Goal: Task Accomplishment & Management: Manage account settings

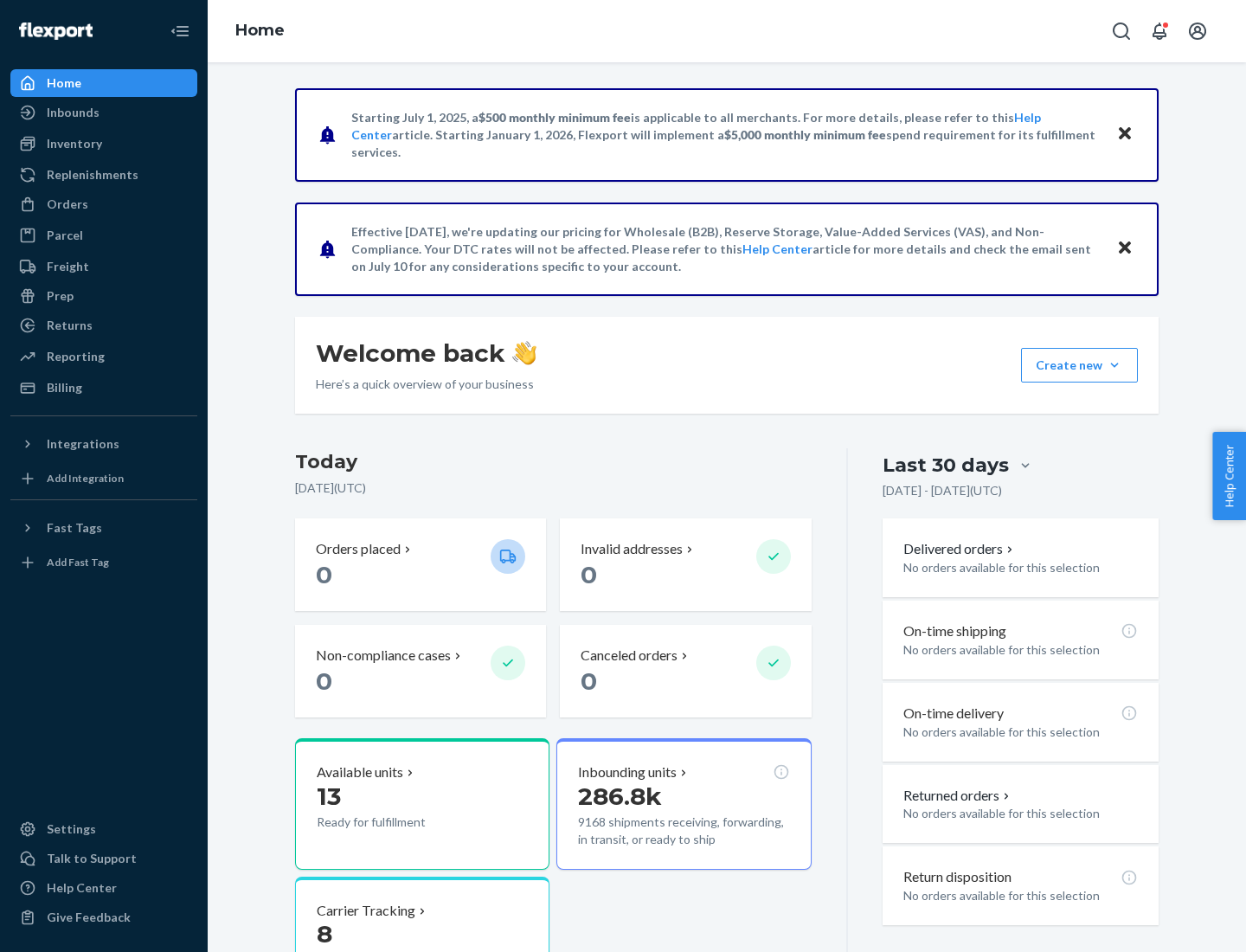
click at [1114, 365] on button "Create new Create new inbound Create new order Create new product" at bounding box center [1079, 365] width 117 height 35
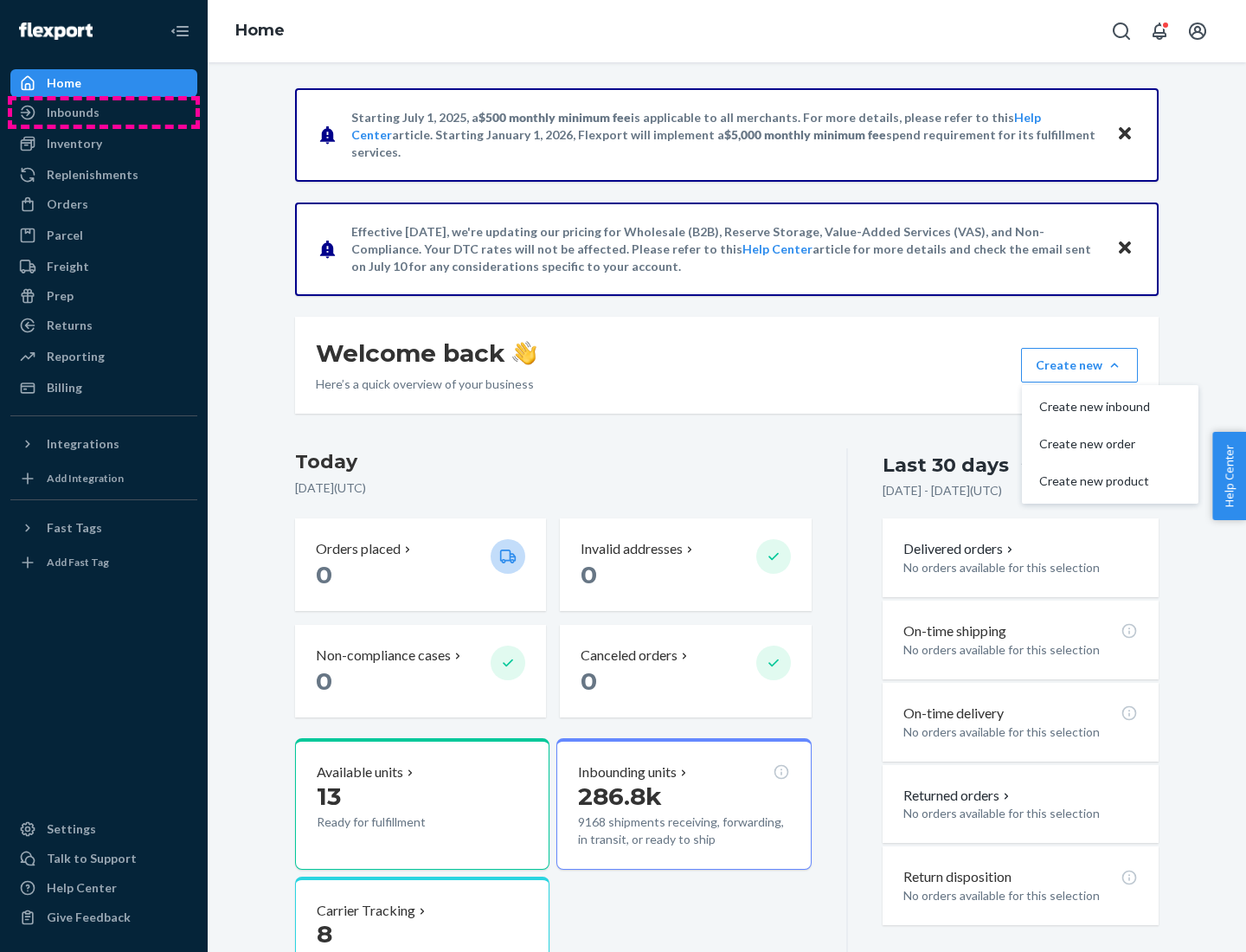
click at [104, 113] on div "Inbounds" at bounding box center [103, 113] width 184 height 24
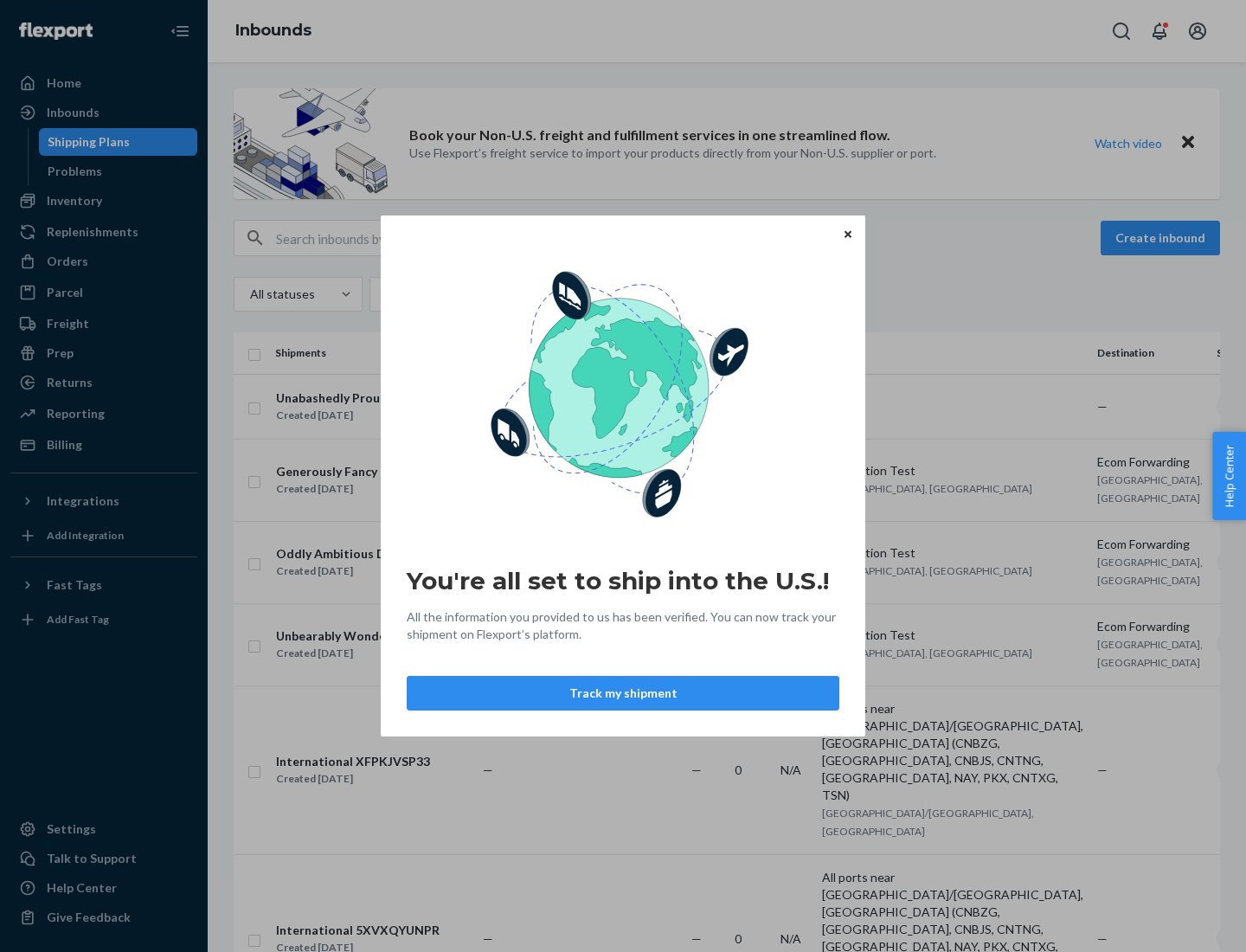
click at [623, 693] on button "Track my shipment" at bounding box center [623, 694] width 433 height 35
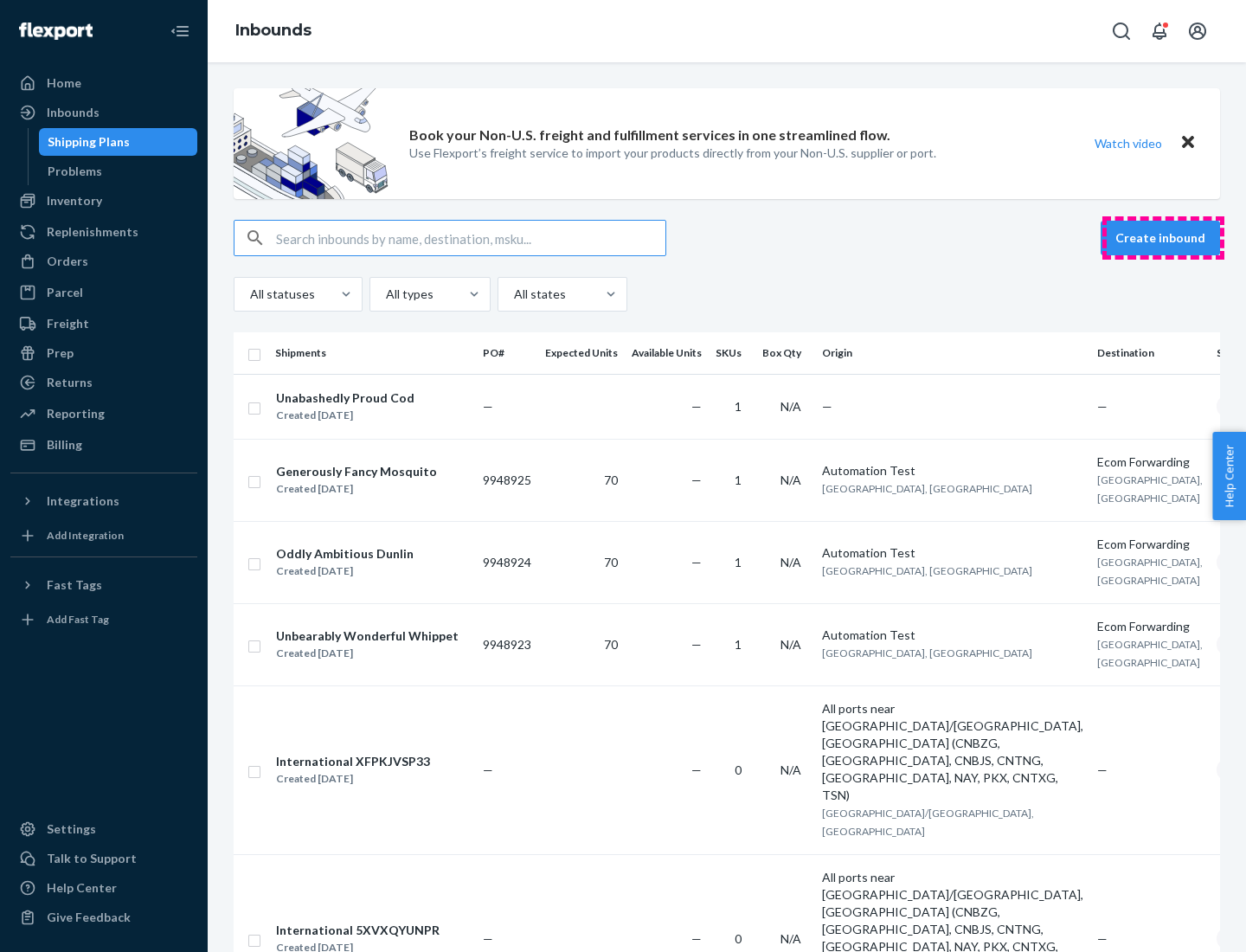
click at [1163, 238] on button "Create inbound" at bounding box center [1159, 238] width 119 height 35
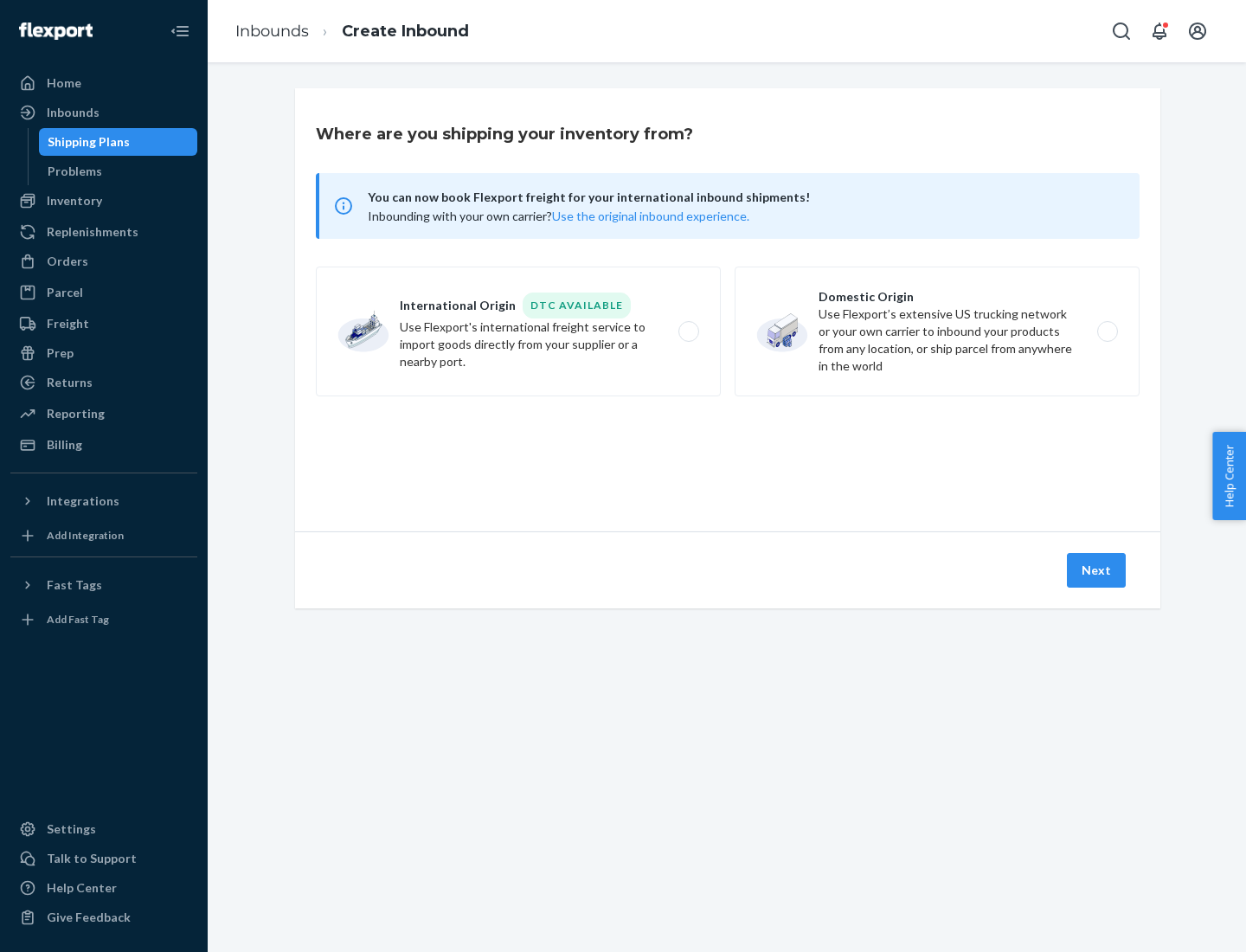
click at [518, 331] on label "International Origin DTC Available Use Flexport's international freight service…" at bounding box center [517, 331] width 405 height 130
click at [688, 331] on input "International Origin DTC Available Use Flexport's international freight service…" at bounding box center [694, 332] width 11 height 11
radio input "true"
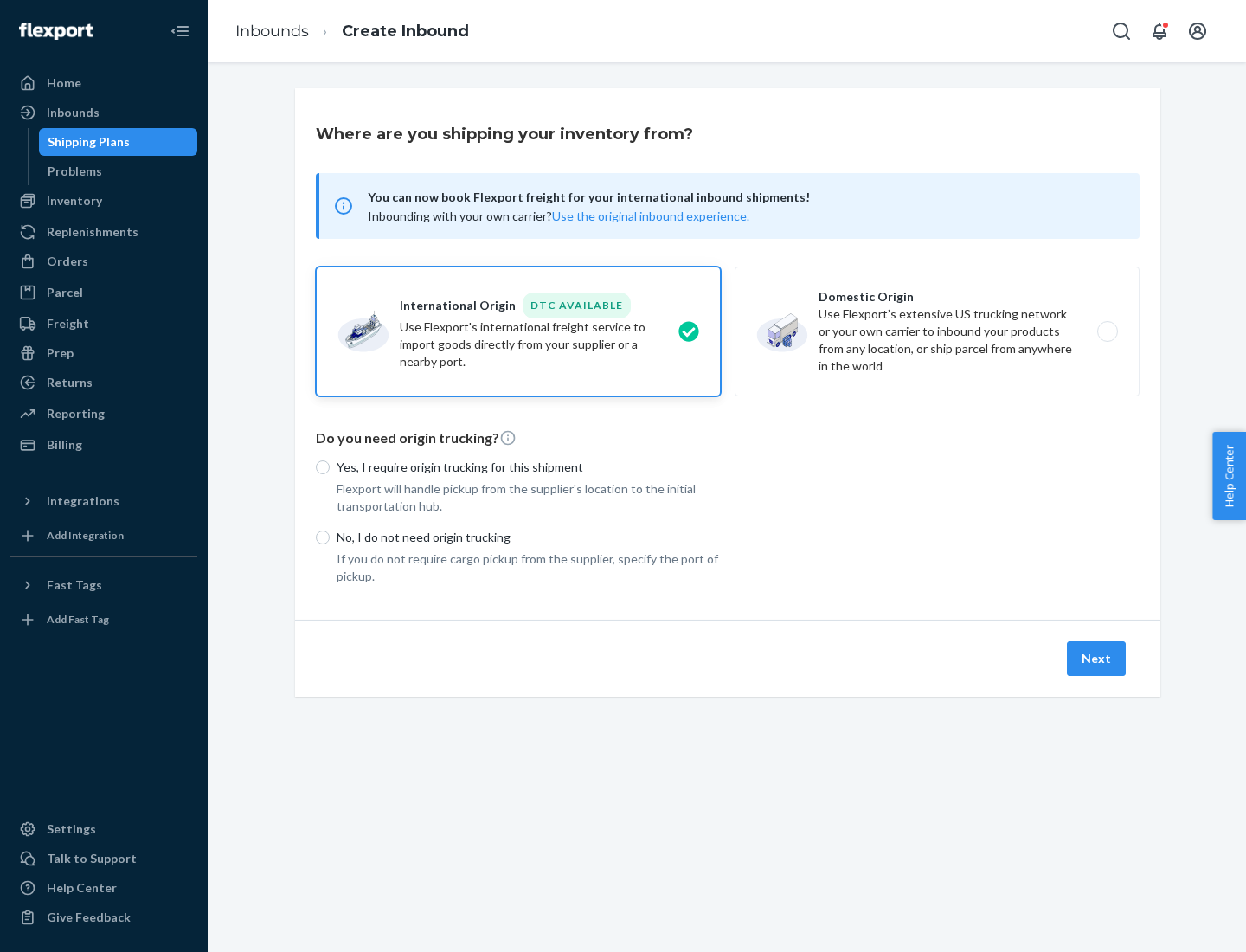
click at [528, 537] on p "No, I do not need origin trucking" at bounding box center [528, 537] width 384 height 18
click at [329, 537] on input "No, I do not need origin trucking" at bounding box center [322, 537] width 14 height 14
radio input "true"
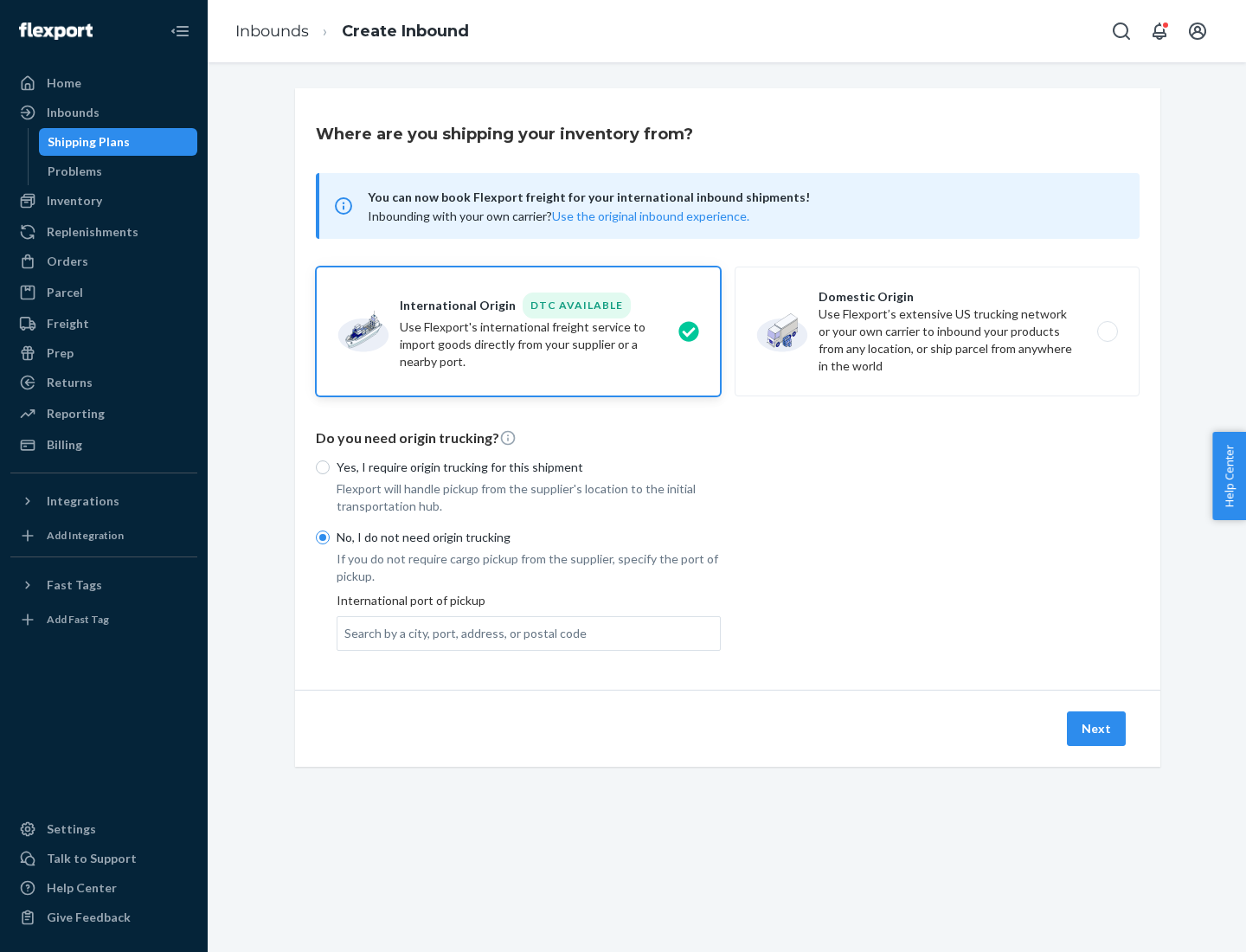
click at [461, 633] on div "Search by a city, port, address, or postal code" at bounding box center [465, 633] width 243 height 18
click at [346, 633] on input "Search by a city, port, address, or postal code" at bounding box center [345, 633] width 2 height 18
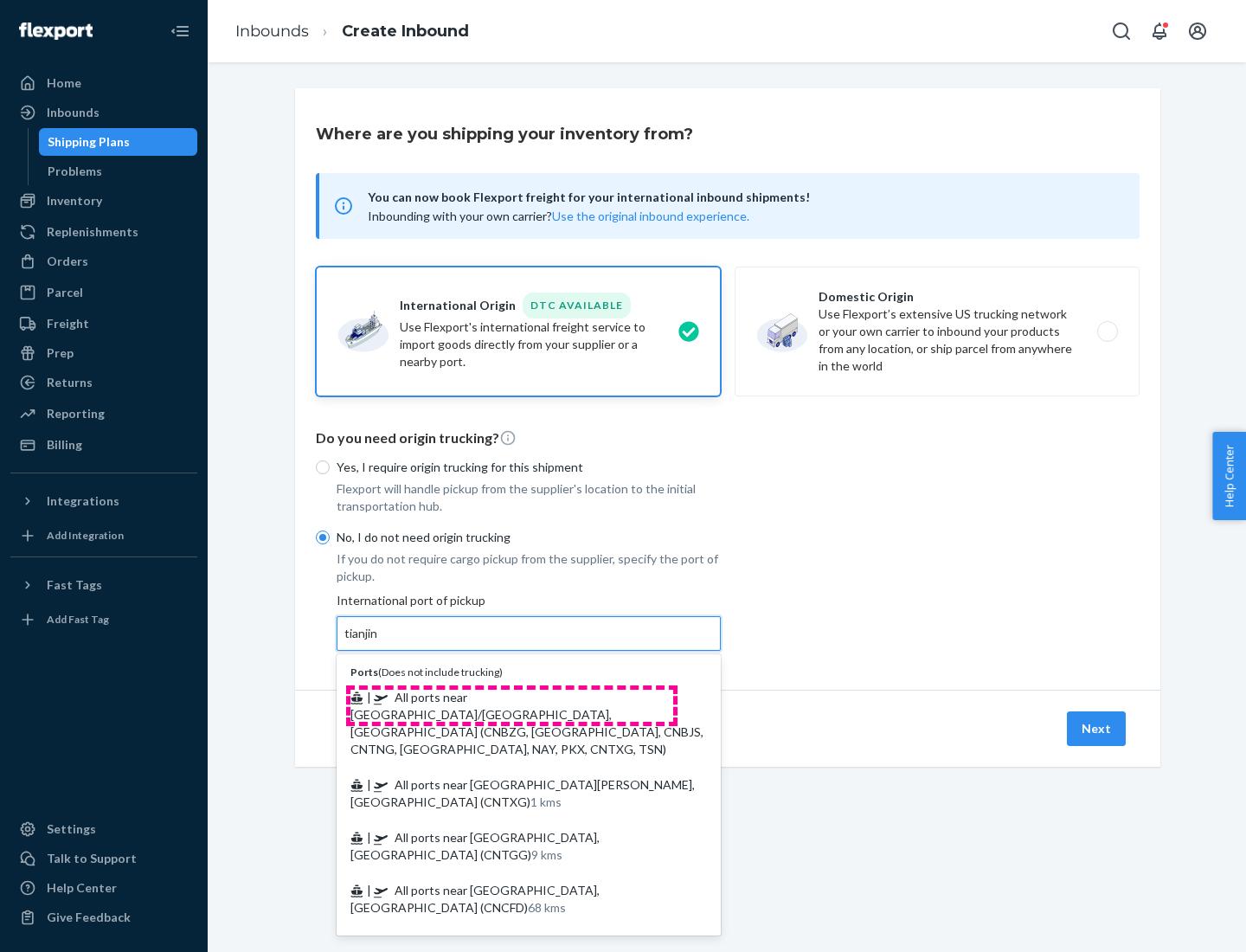
click at [511, 696] on span "| All ports near [GEOGRAPHIC_DATA]/[GEOGRAPHIC_DATA], [GEOGRAPHIC_DATA] (CNBZG,…" at bounding box center [527, 723] width 353 height 66
click at [380, 642] on input "tianjin" at bounding box center [362, 633] width 35 height 18
type input "All ports near [GEOGRAPHIC_DATA]/[GEOGRAPHIC_DATA], [GEOGRAPHIC_DATA] (CNBZG, […"
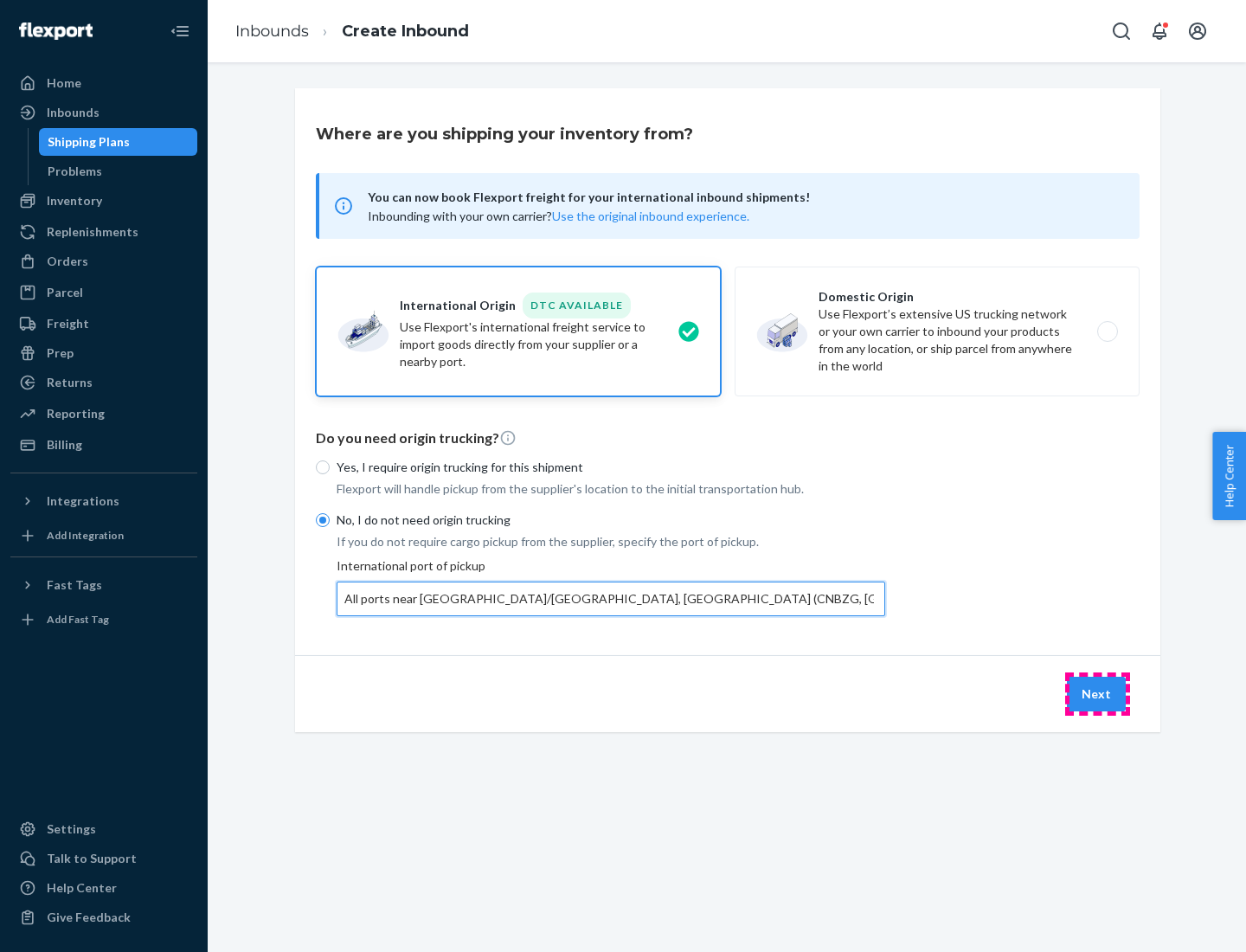
click at [1097, 693] on button "Next" at bounding box center [1096, 694] width 59 height 35
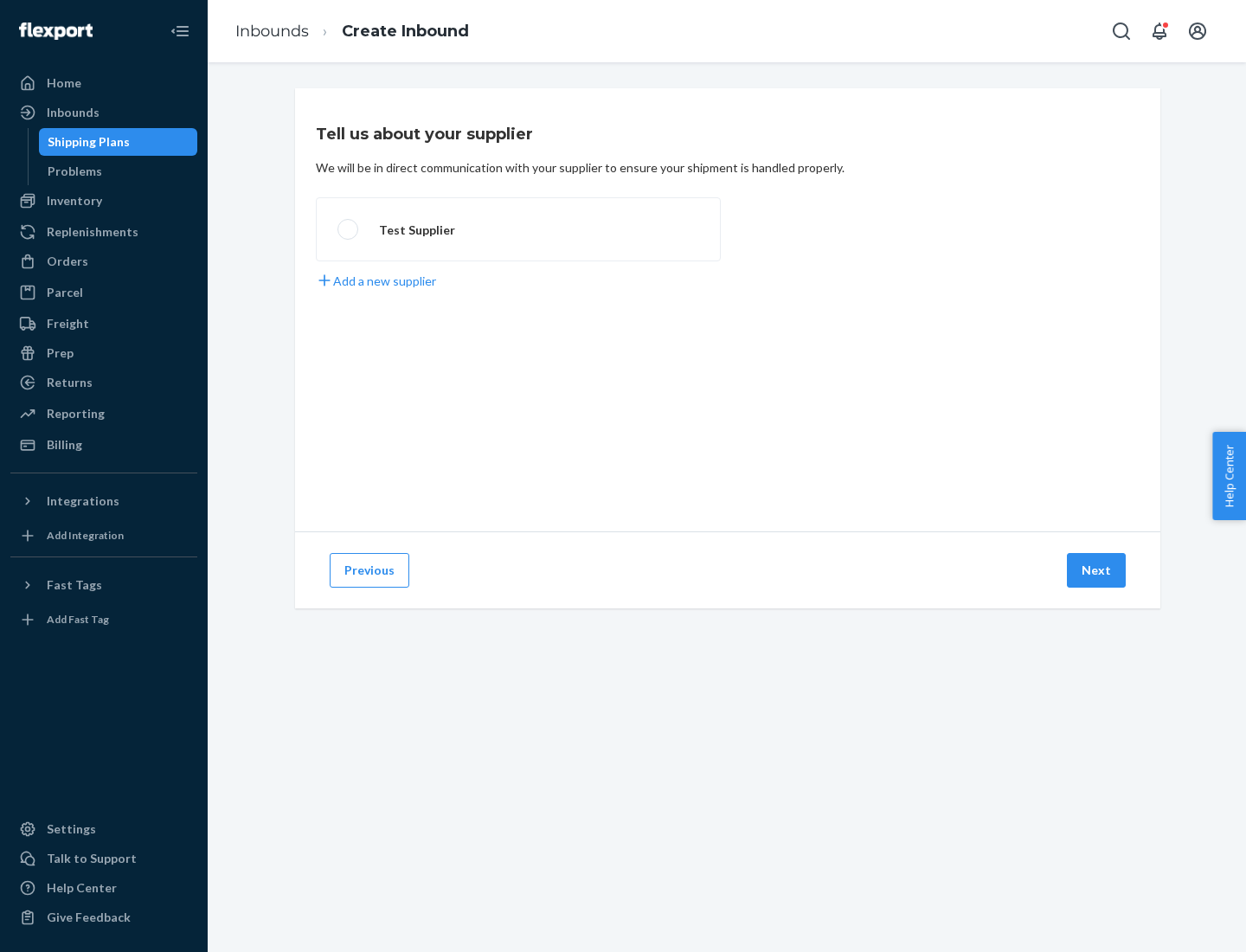
click at [518, 230] on label "Test Supplier" at bounding box center [517, 229] width 405 height 64
click at [349, 230] on input "Test Supplier" at bounding box center [343, 230] width 11 height 11
radio input "true"
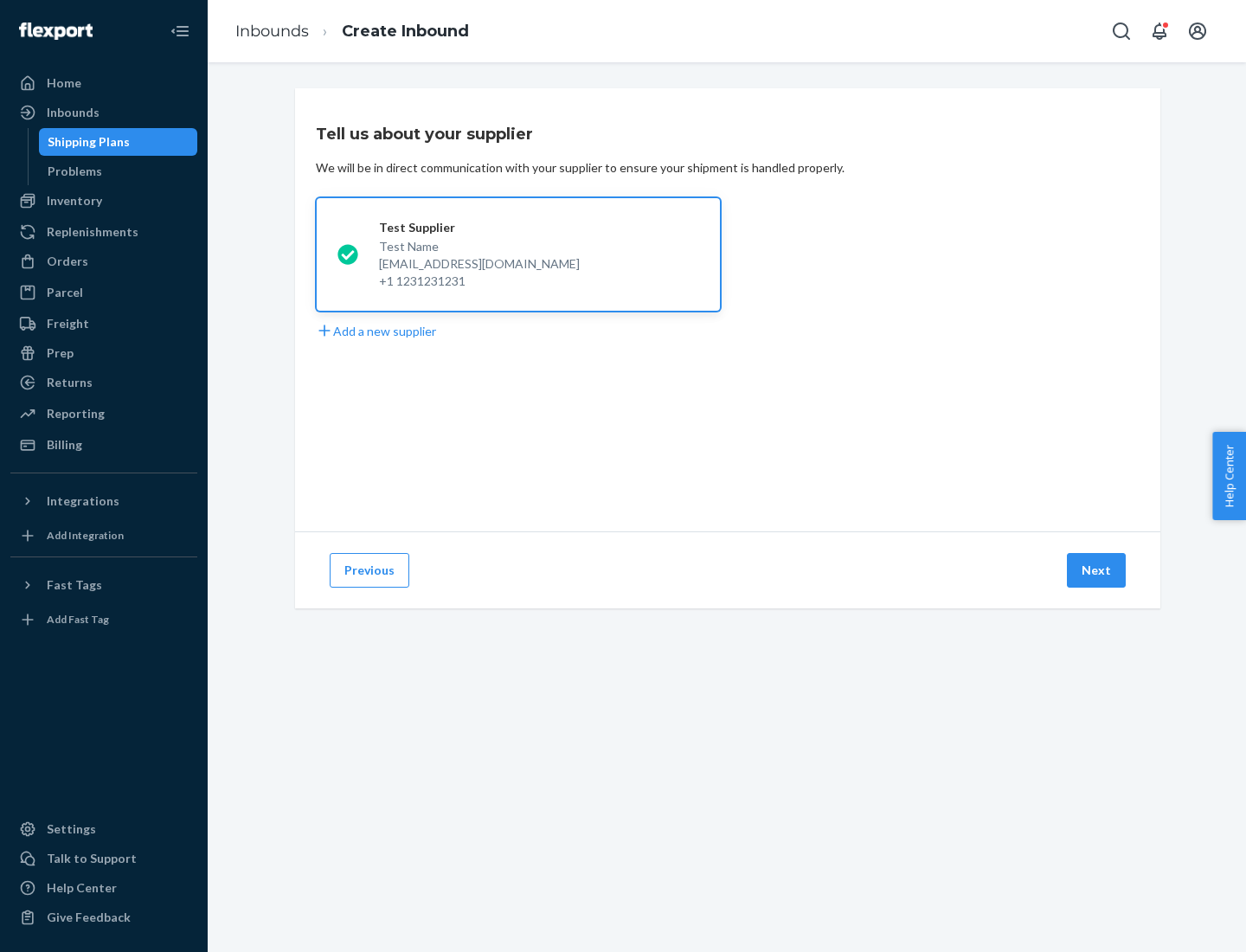
click at [1097, 570] on button "Next" at bounding box center [1096, 570] width 59 height 35
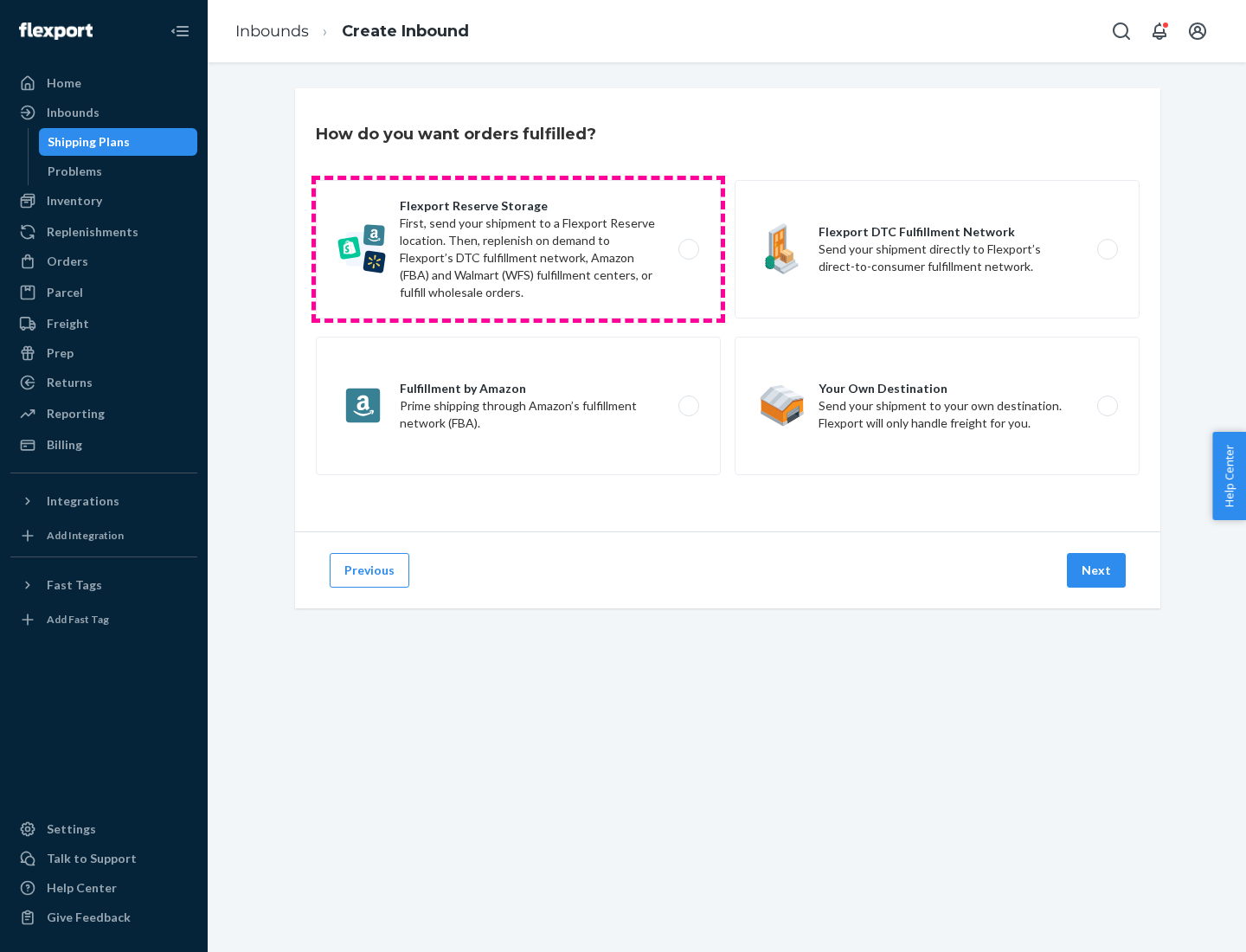
click at [518, 249] on label "Flexport Reserve Storage First, send your shipment to a Flexport Reserve locati…" at bounding box center [517, 249] width 405 height 138
click at [688, 249] on input "Flexport Reserve Storage First, send your shipment to a Flexport Reserve locati…" at bounding box center [694, 249] width 11 height 11
radio input "true"
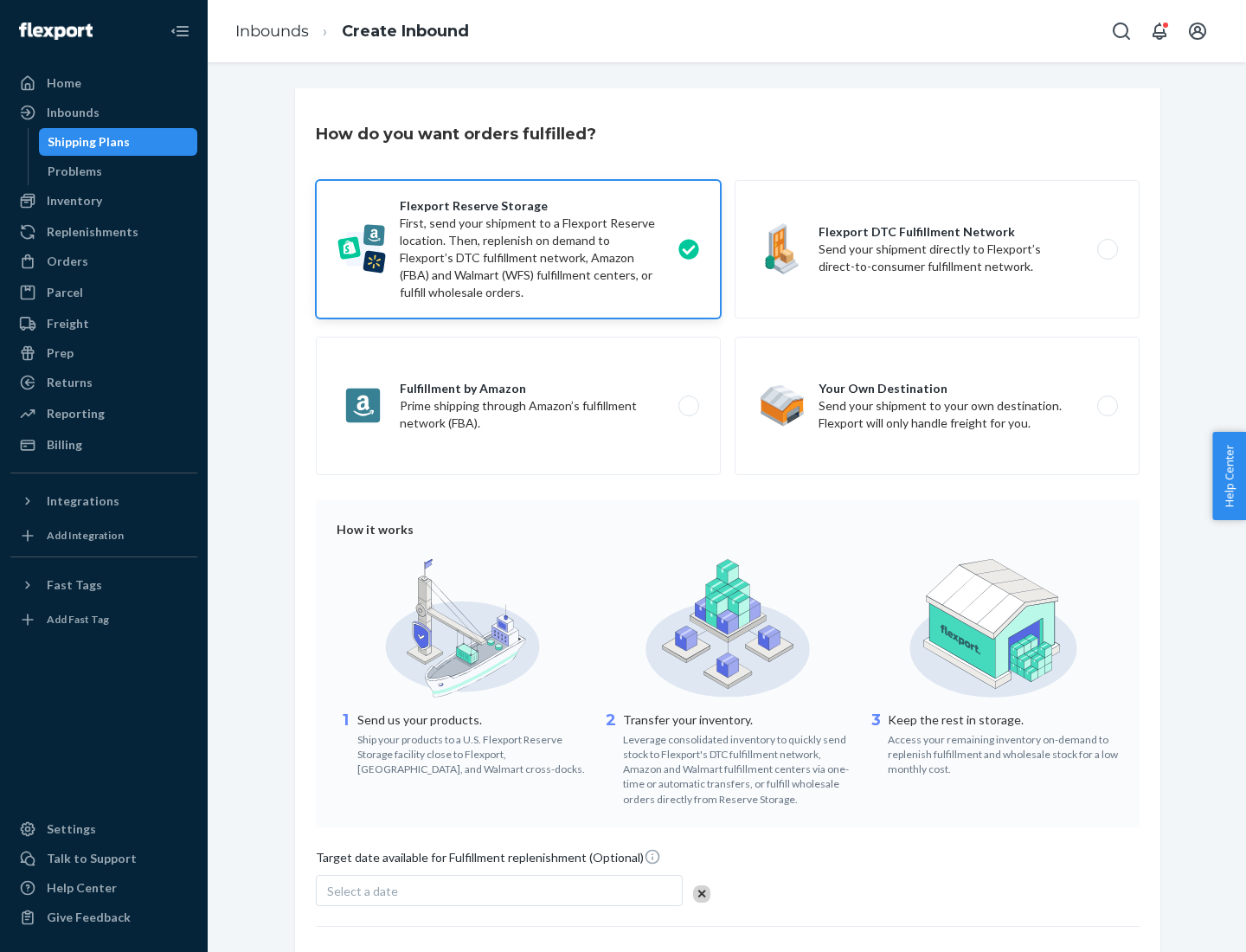
scroll to position [142, 0]
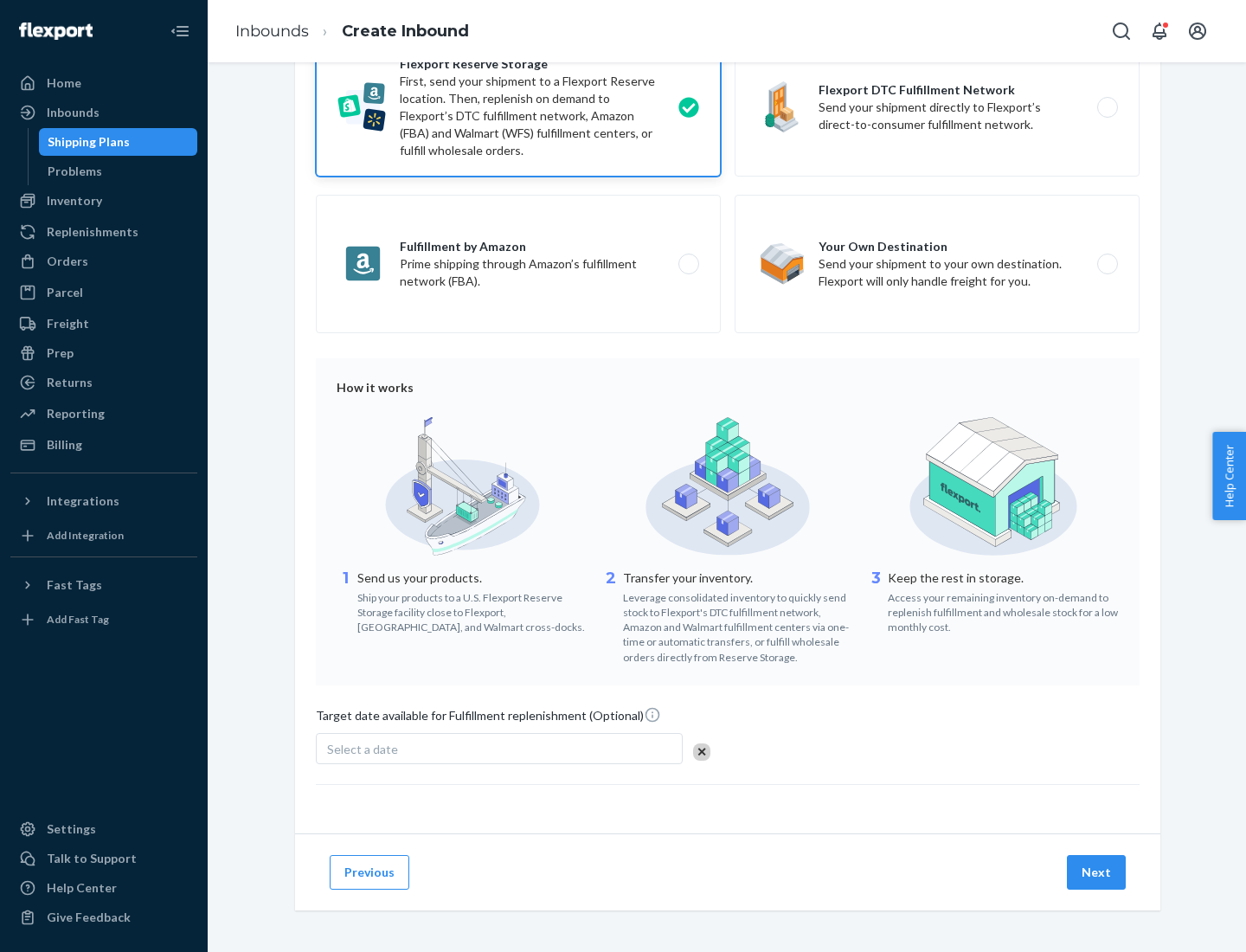
click at [1097, 871] on button "Next" at bounding box center [1096, 873] width 59 height 35
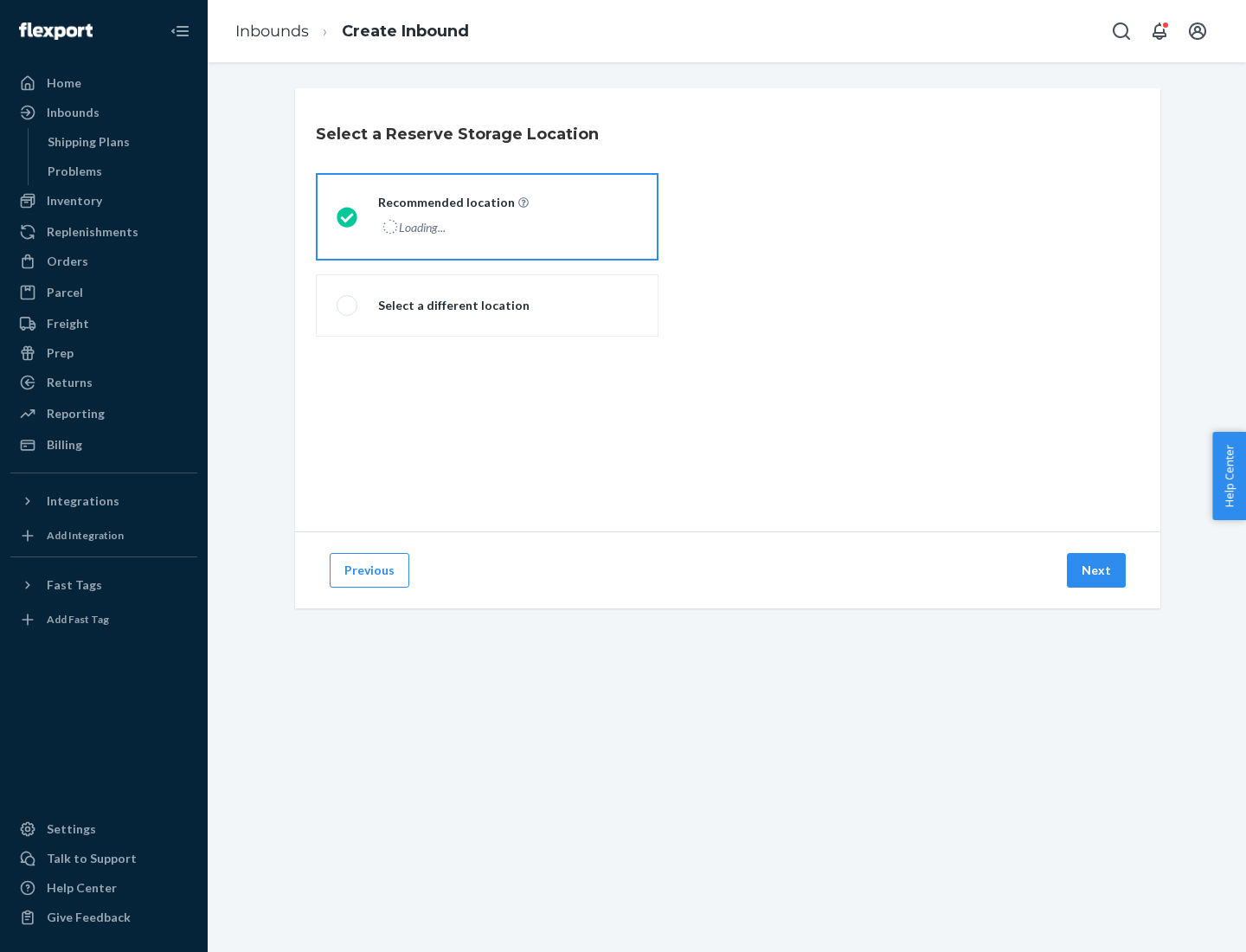
click at [487, 216] on div "Loading..." at bounding box center [451, 227] width 147 height 25
click at [348, 216] on input "Recommended location Loading..." at bounding box center [342, 217] width 11 height 11
click at [1097, 570] on button "Next" at bounding box center [1096, 570] width 59 height 35
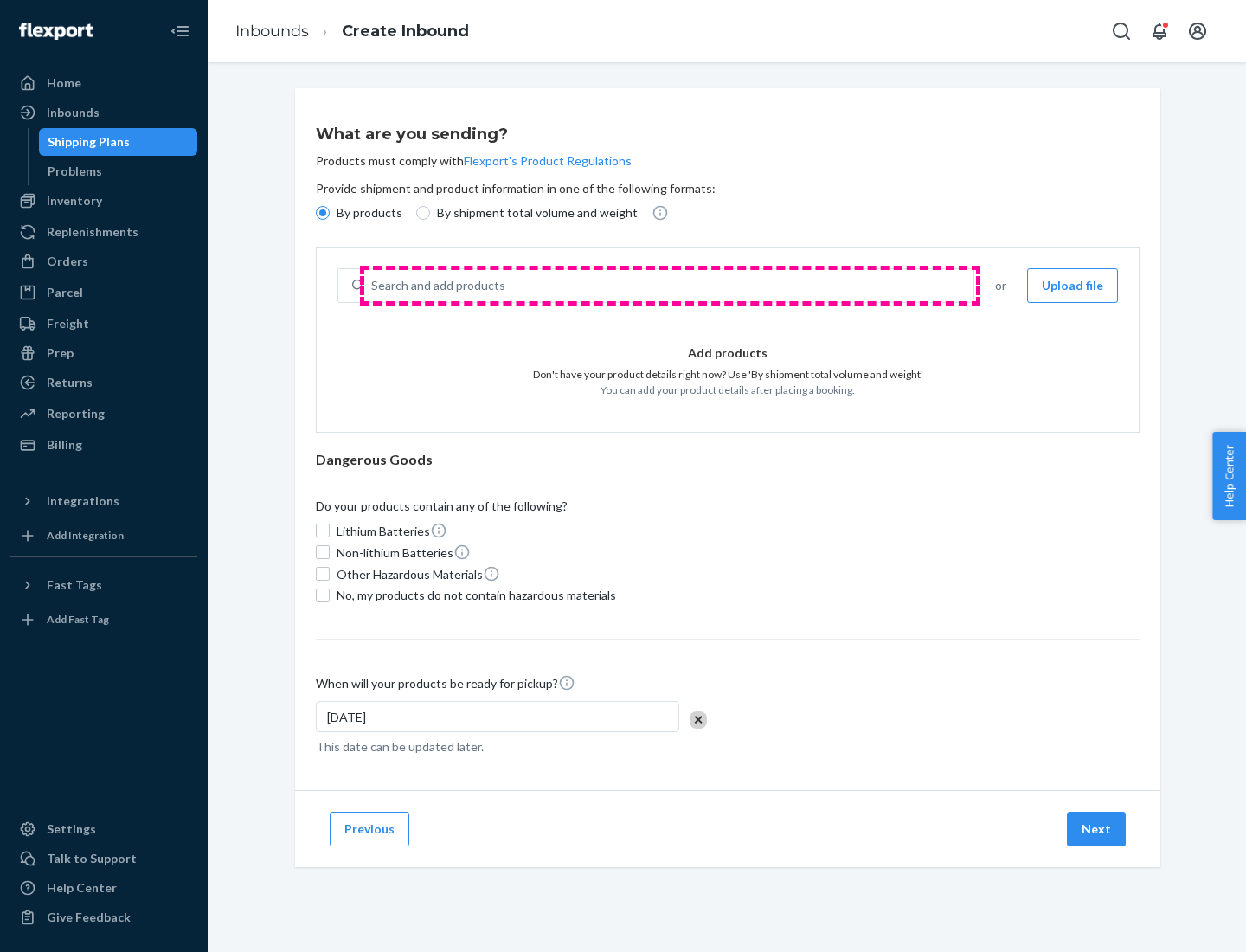
click at [670, 286] on div "Search and add products" at bounding box center [669, 286] width 609 height 31
click at [373, 286] on input "Search and add products" at bounding box center [372, 285] width 2 height 18
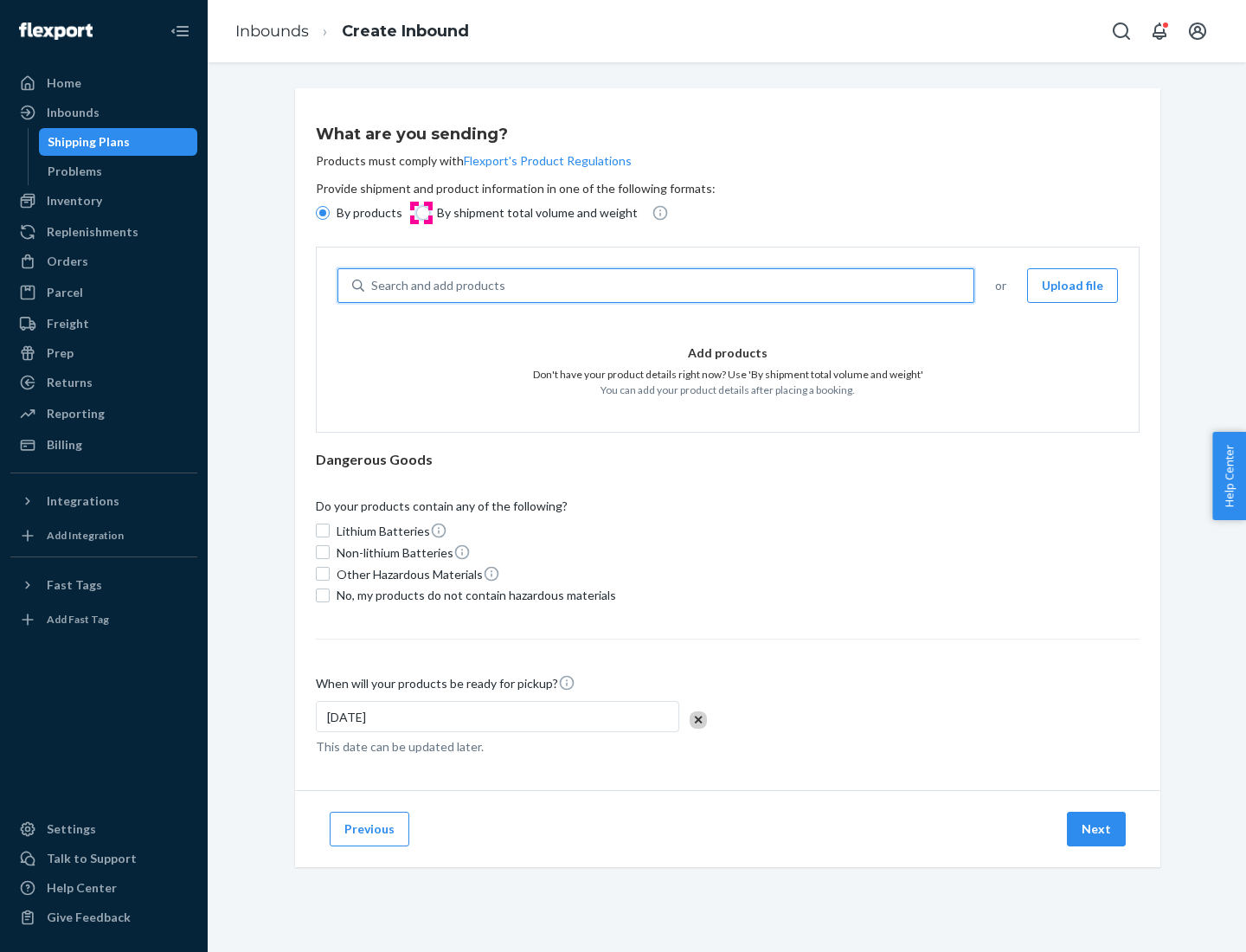
click at [421, 213] on input "By shipment total volume and weight" at bounding box center [422, 212] width 14 height 14
radio input "true"
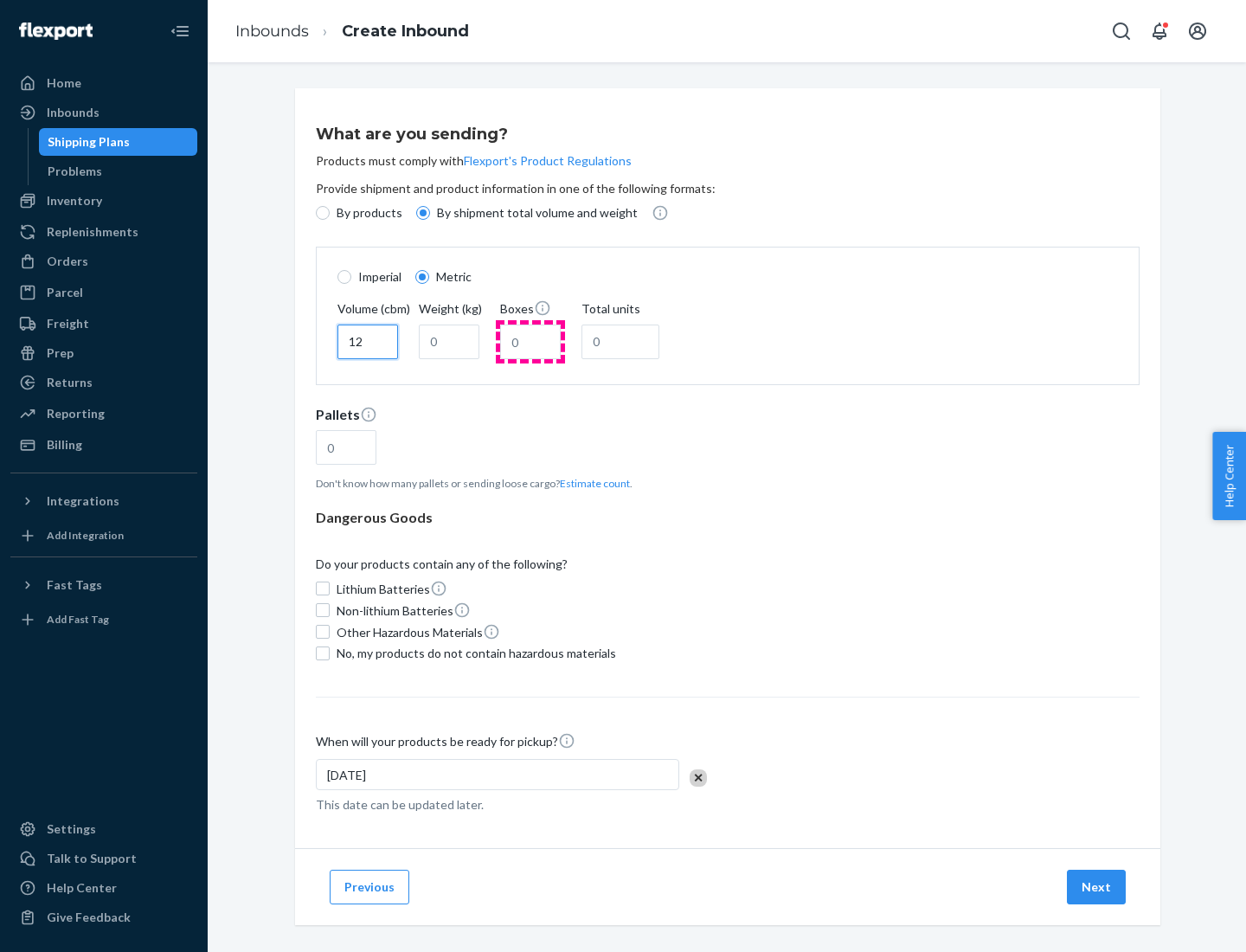
type input "12"
type input "22"
type input "222"
type input "121"
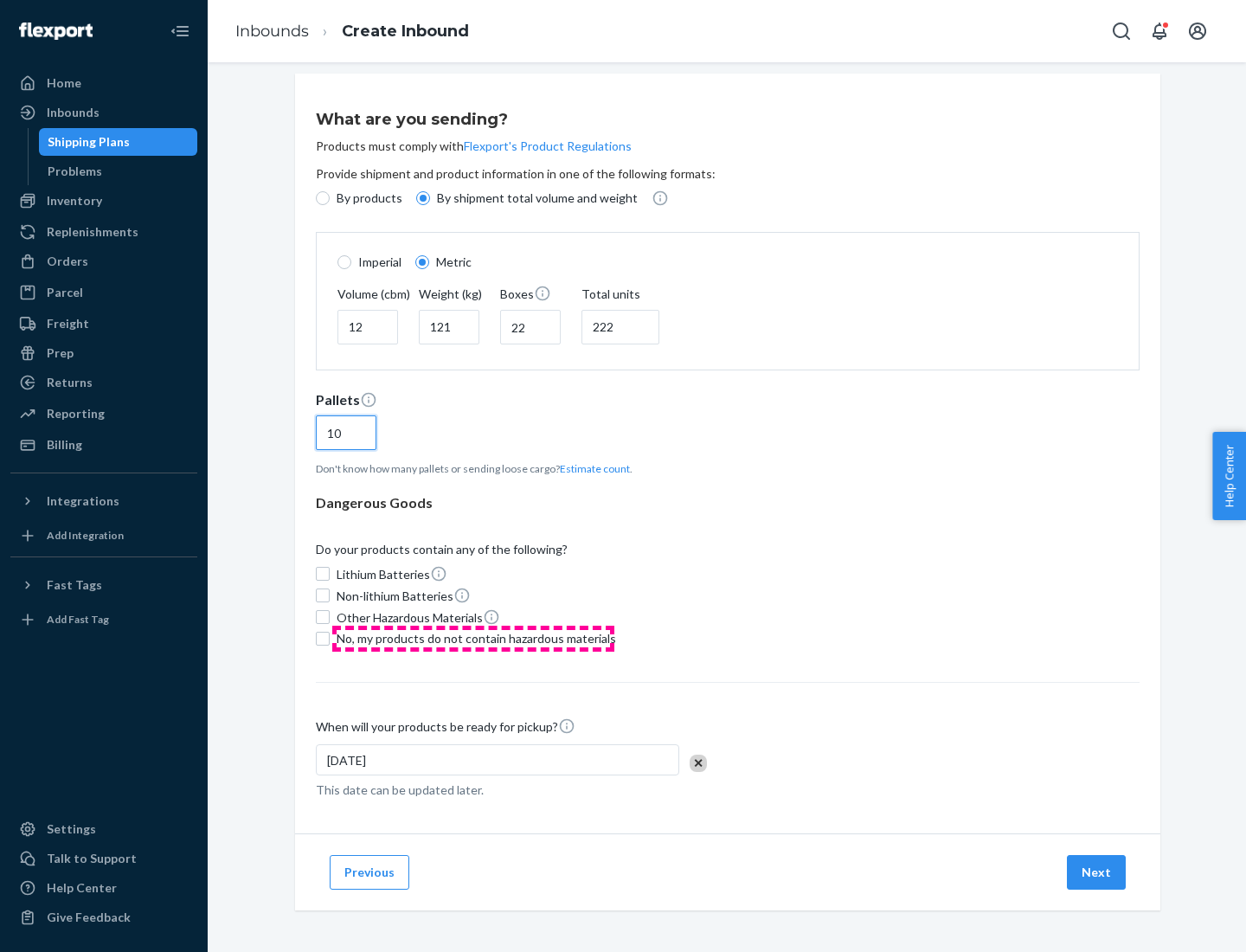
type input "10"
click at [473, 637] on span "No, my products do not contain hazardous materials" at bounding box center [476, 638] width 279 height 18
click at [329, 637] on input "No, my products do not contain hazardous materials" at bounding box center [322, 638] width 14 height 14
checkbox input "true"
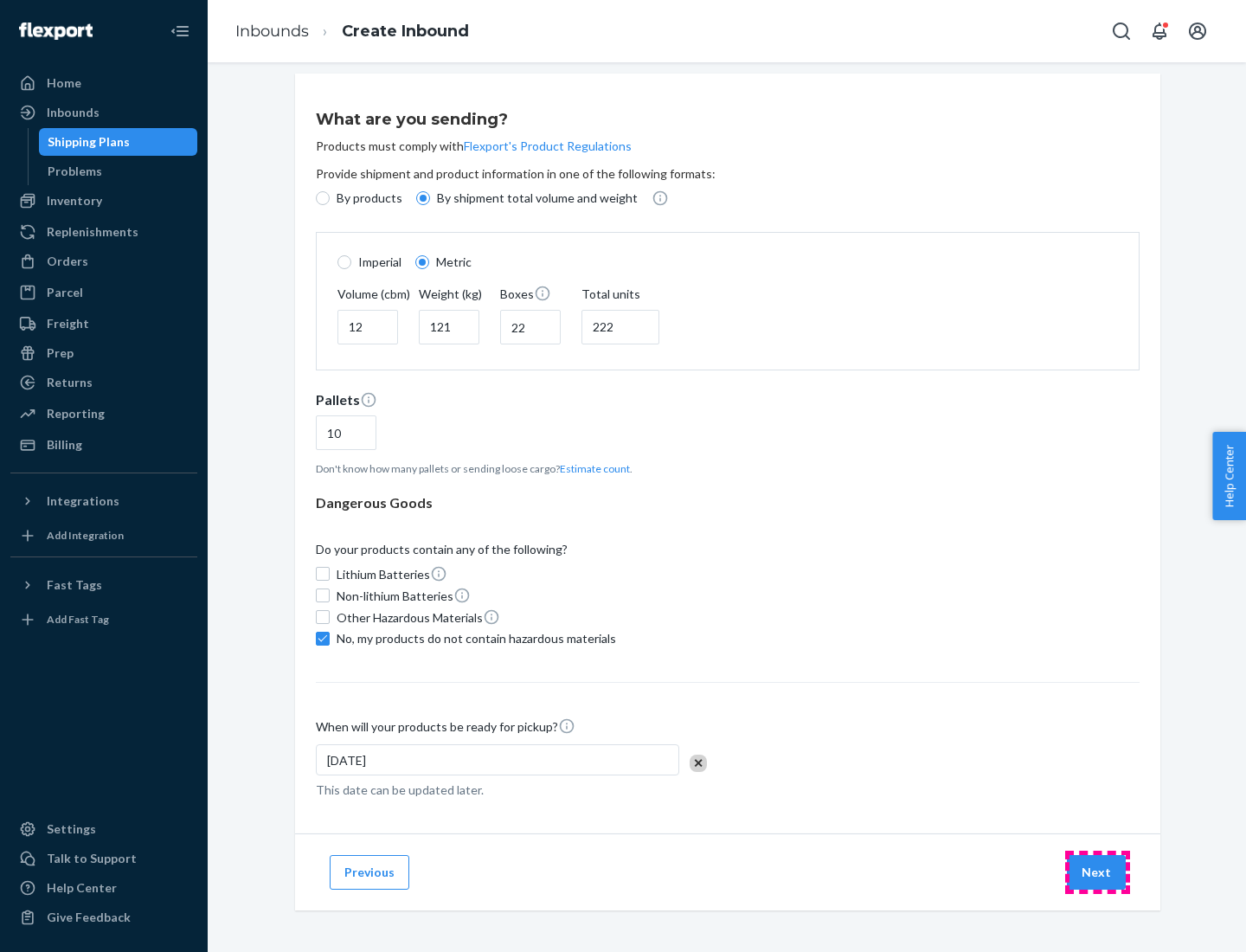
click at [1097, 871] on button "Next" at bounding box center [1096, 873] width 59 height 35
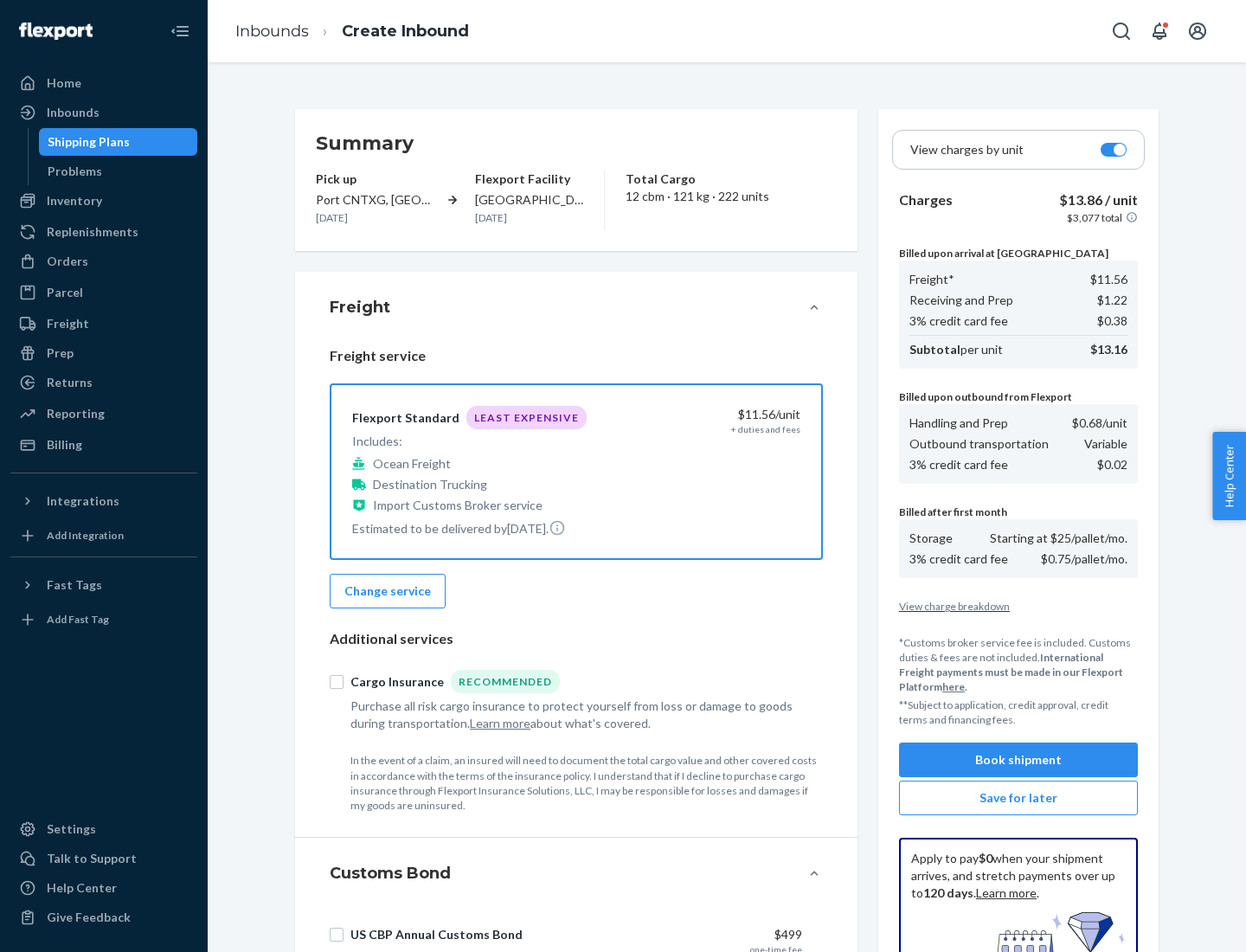
scroll to position [253, 0]
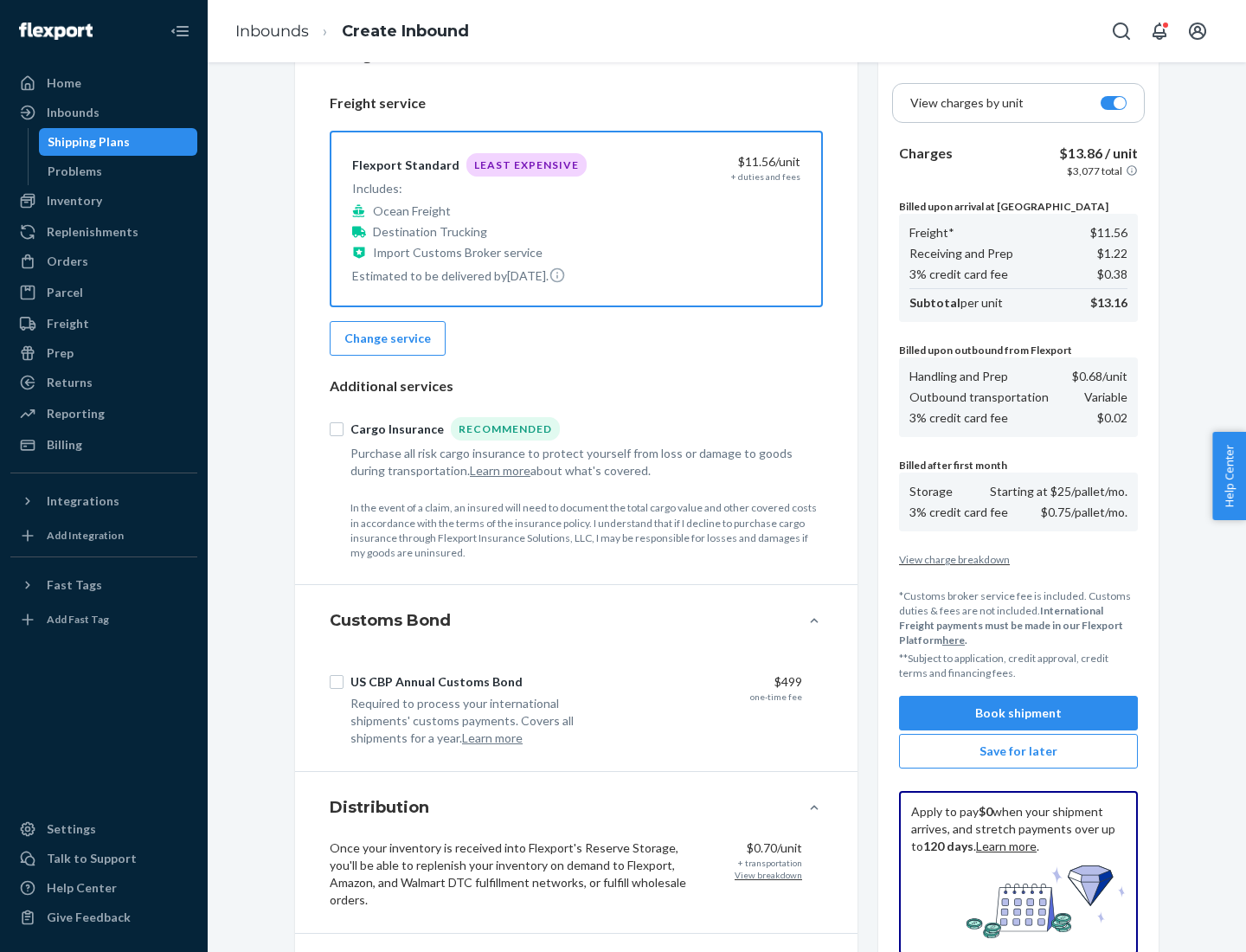
click at [1018, 713] on button "Book shipment" at bounding box center [1018, 713] width 239 height 35
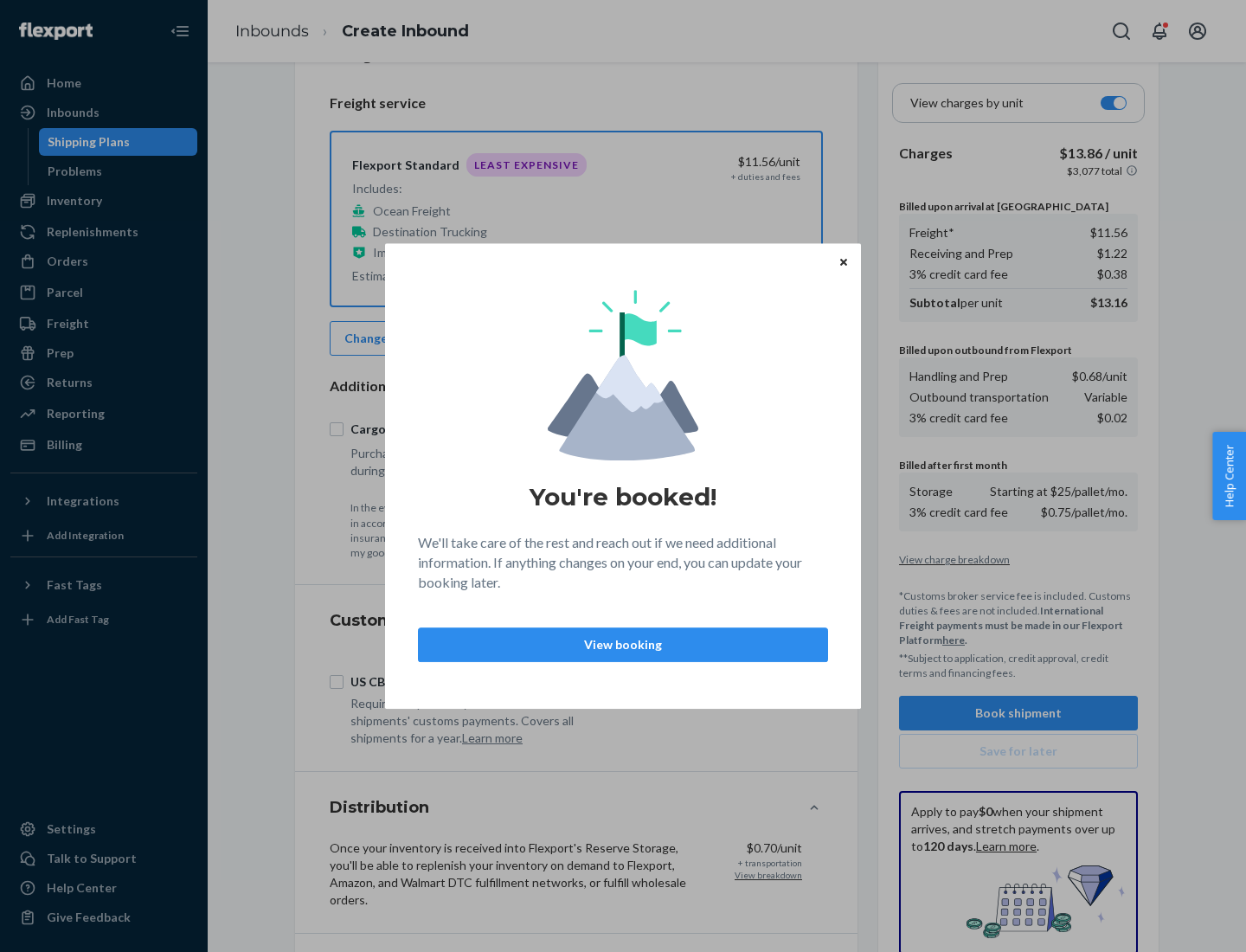
click at [623, 644] on p "View booking" at bounding box center [623, 644] width 381 height 18
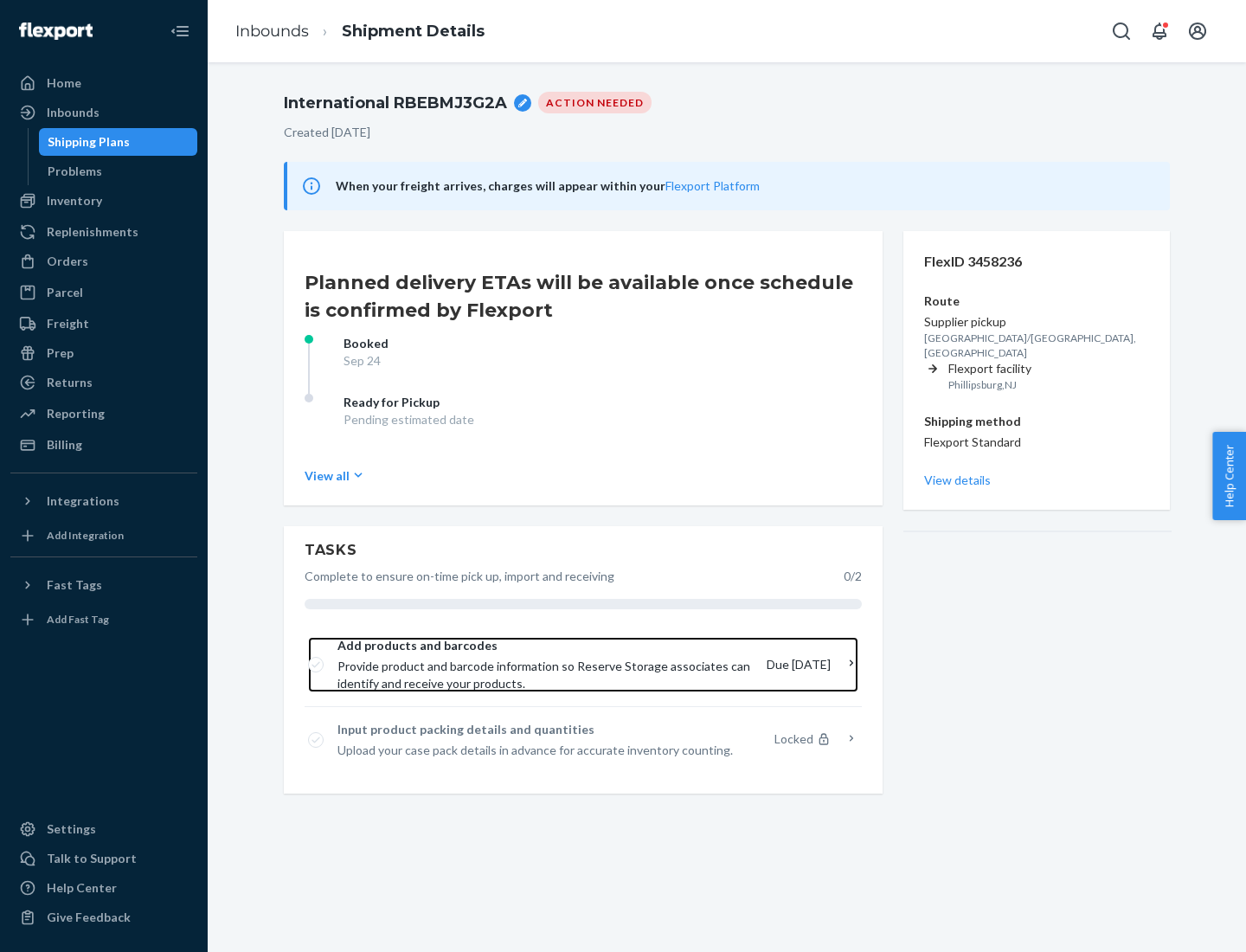
click at [550, 664] on span "Provide product and barcode information so Reserve Storage associates can ident…" at bounding box center [545, 675] width 415 height 35
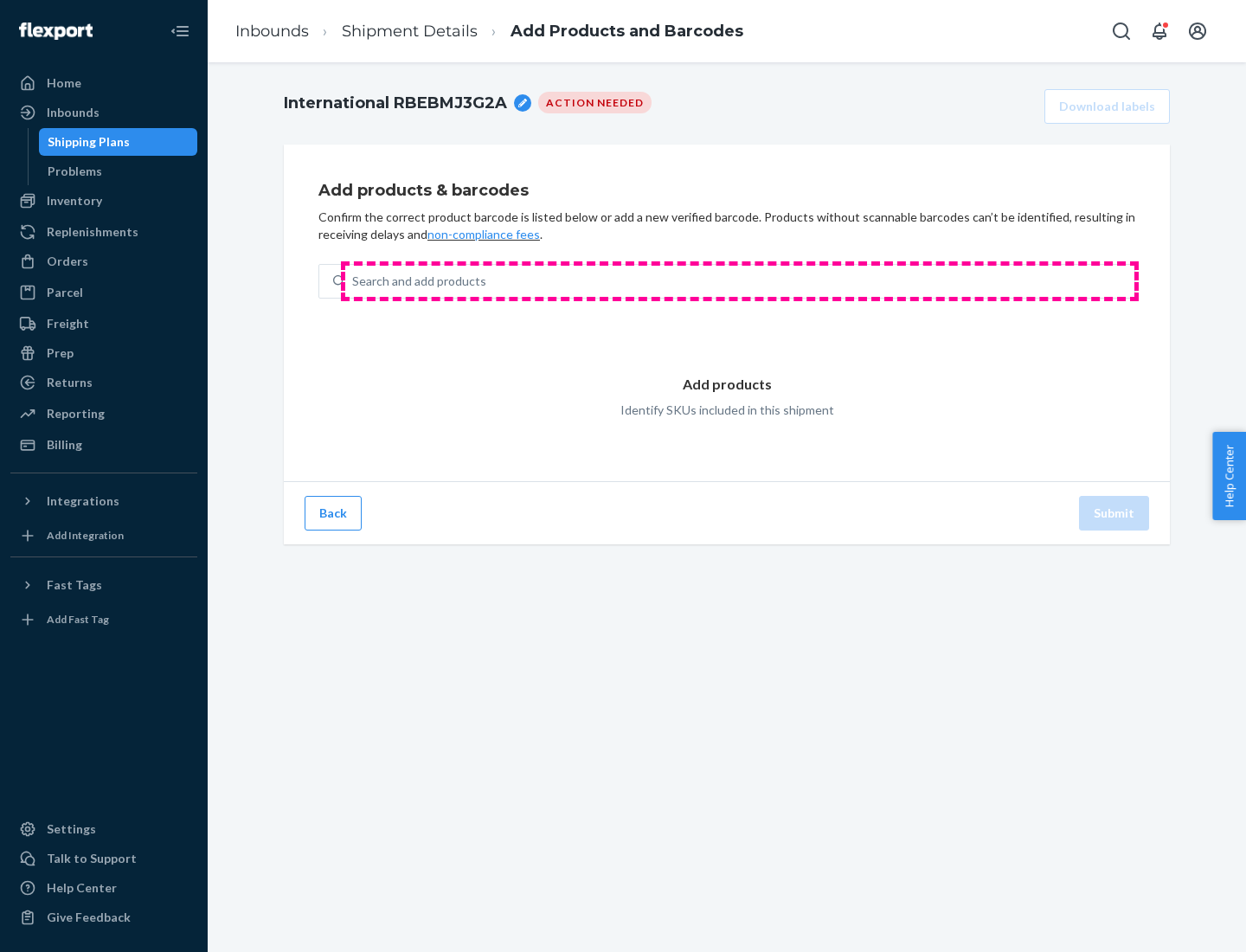
click at [740, 281] on div "Search and add products" at bounding box center [739, 281] width 789 height 31
click at [354, 281] on input "Search and add products" at bounding box center [353, 280] width 2 height 18
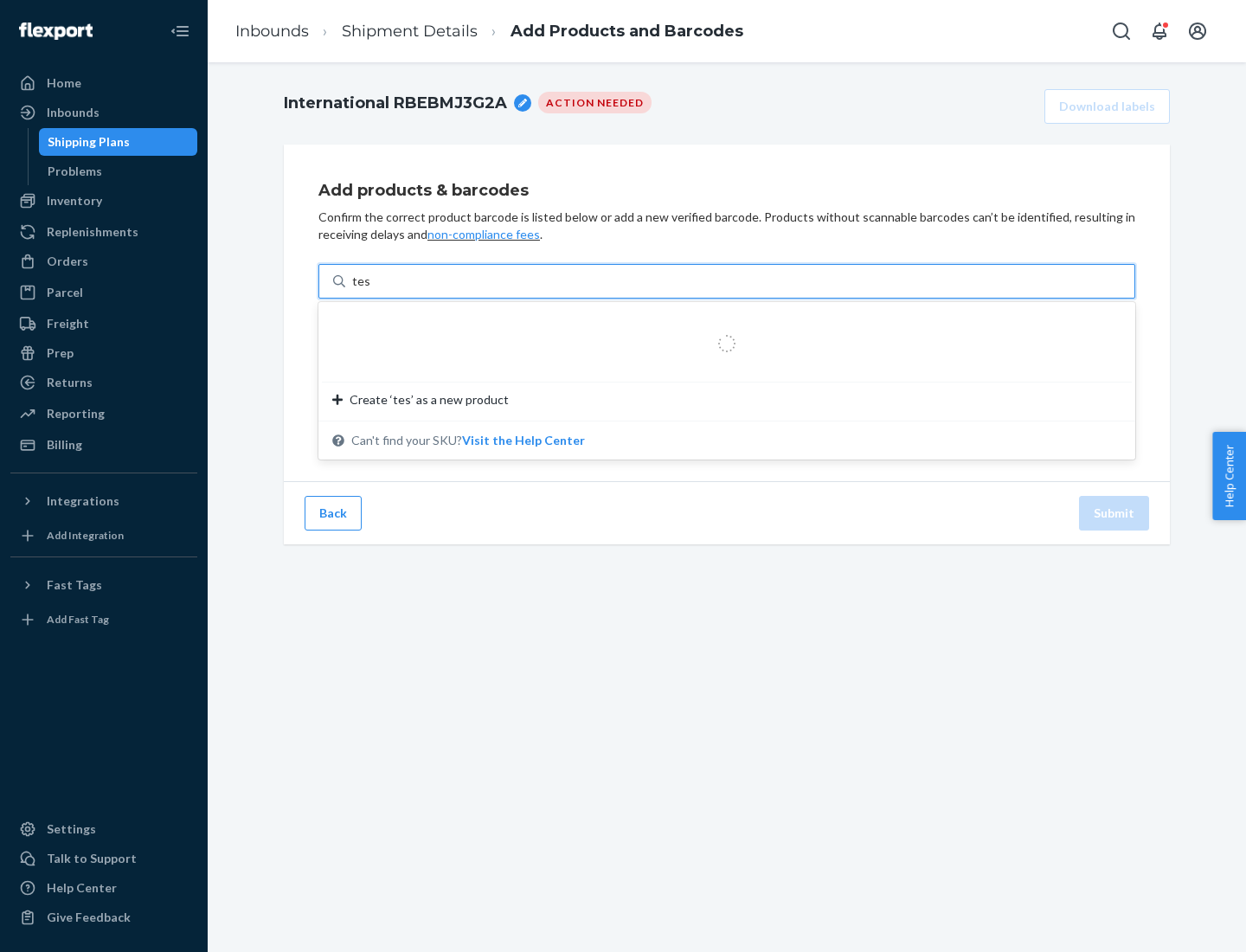
type input "test"
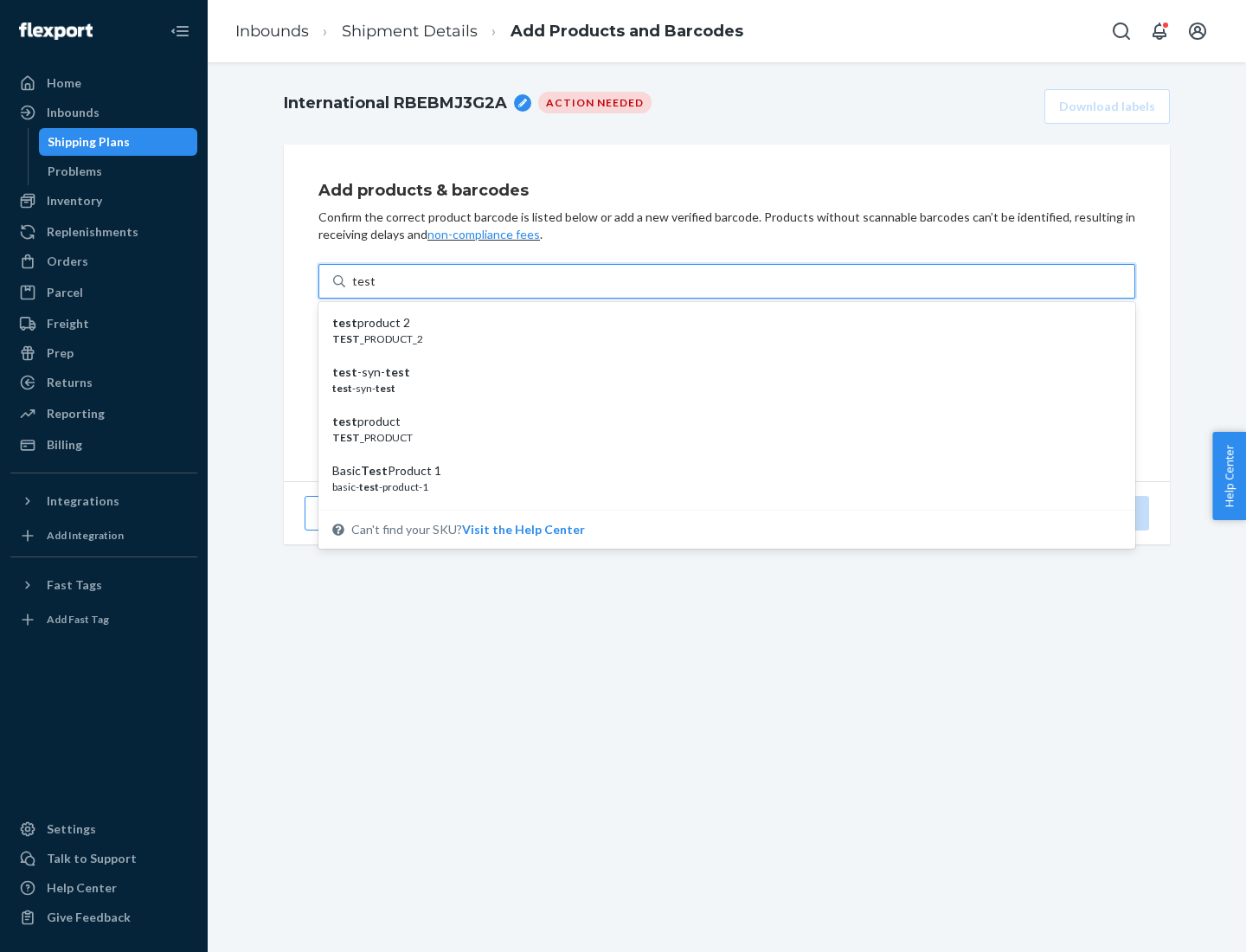
scroll to position [65, 0]
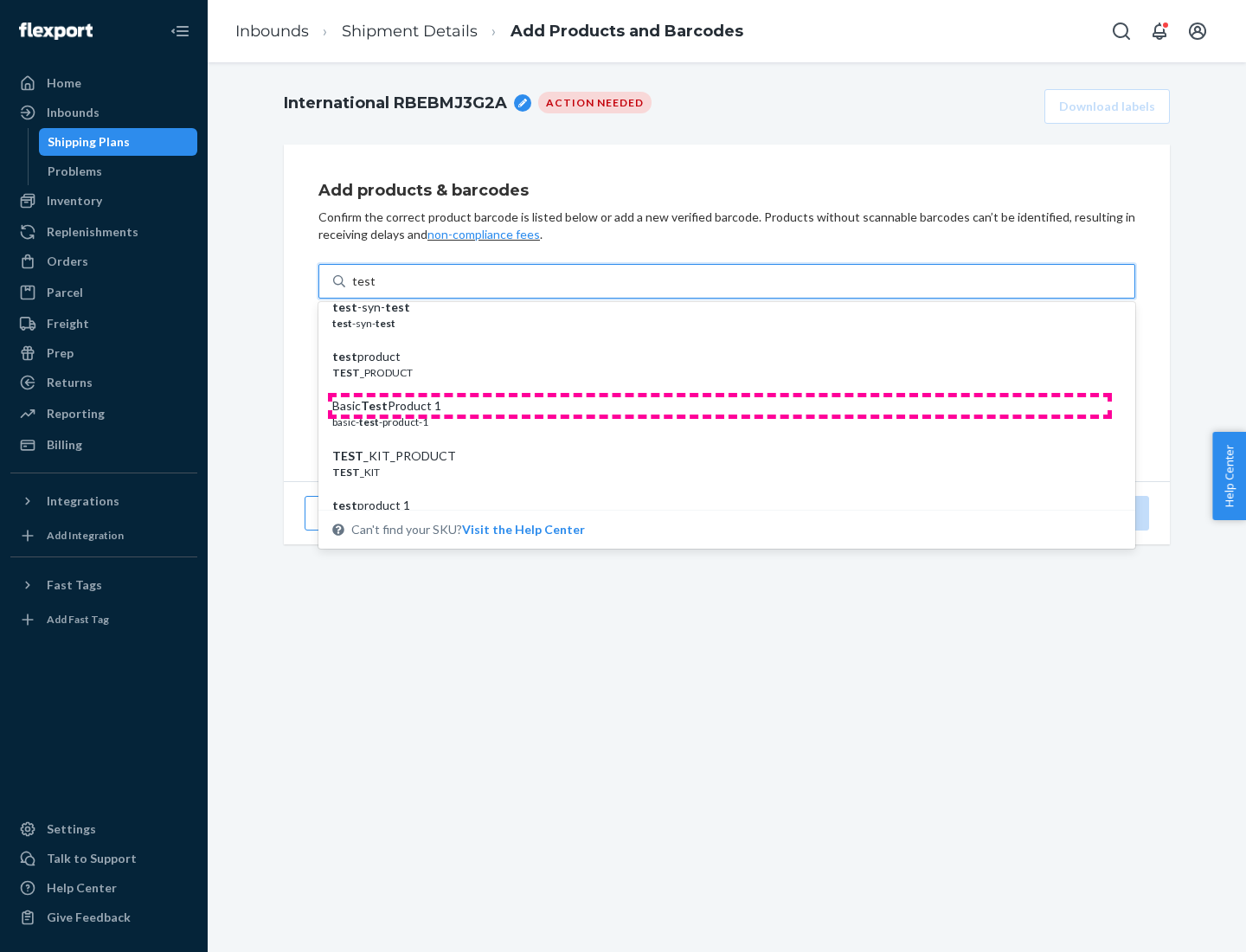
click at [719, 406] on div "Basic Test Product 1" at bounding box center [719, 406] width 775 height 18
click at [374, 290] on input "test" at bounding box center [363, 280] width 22 height 18
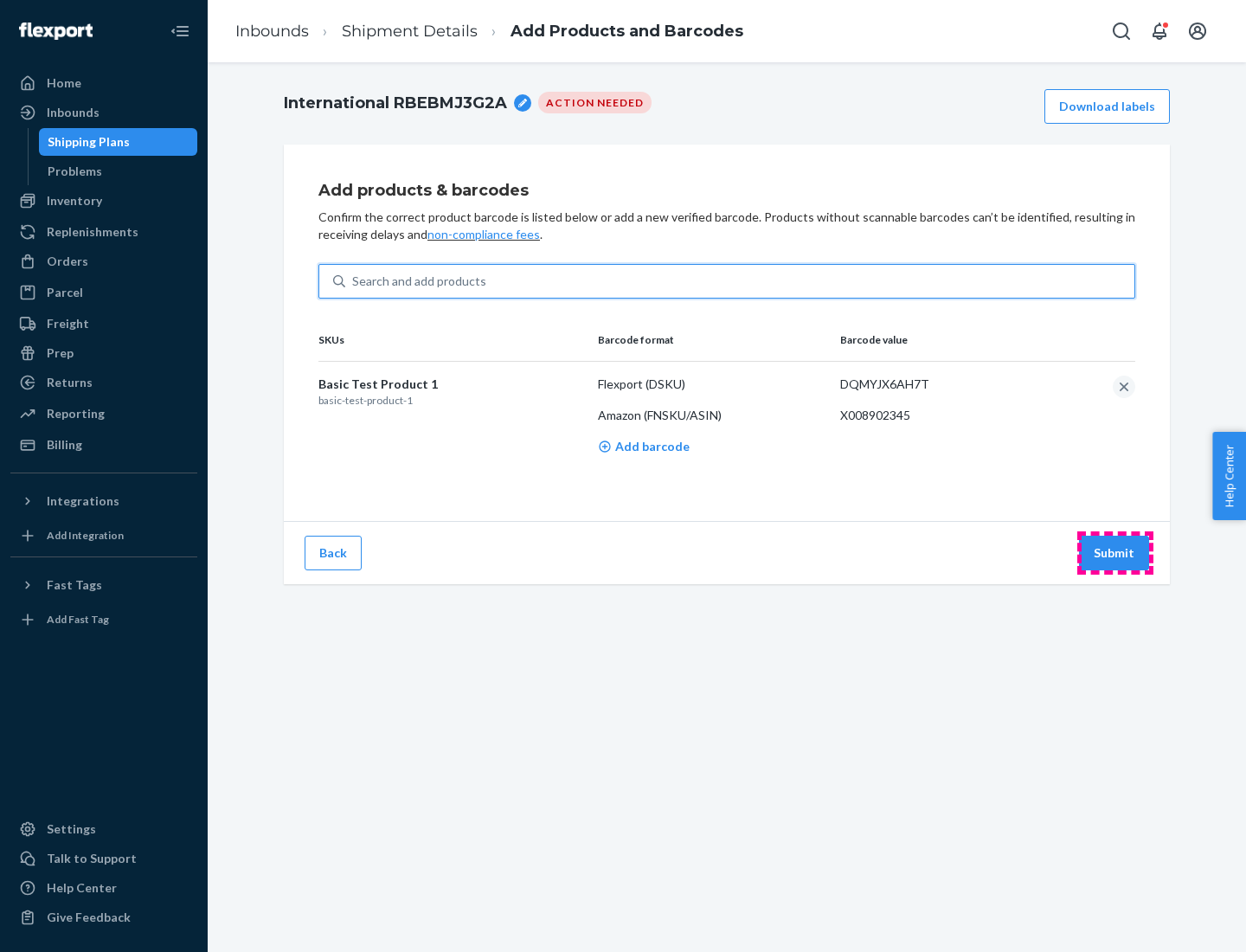
click at [1114, 552] on button "Submit" at bounding box center [1114, 553] width 70 height 35
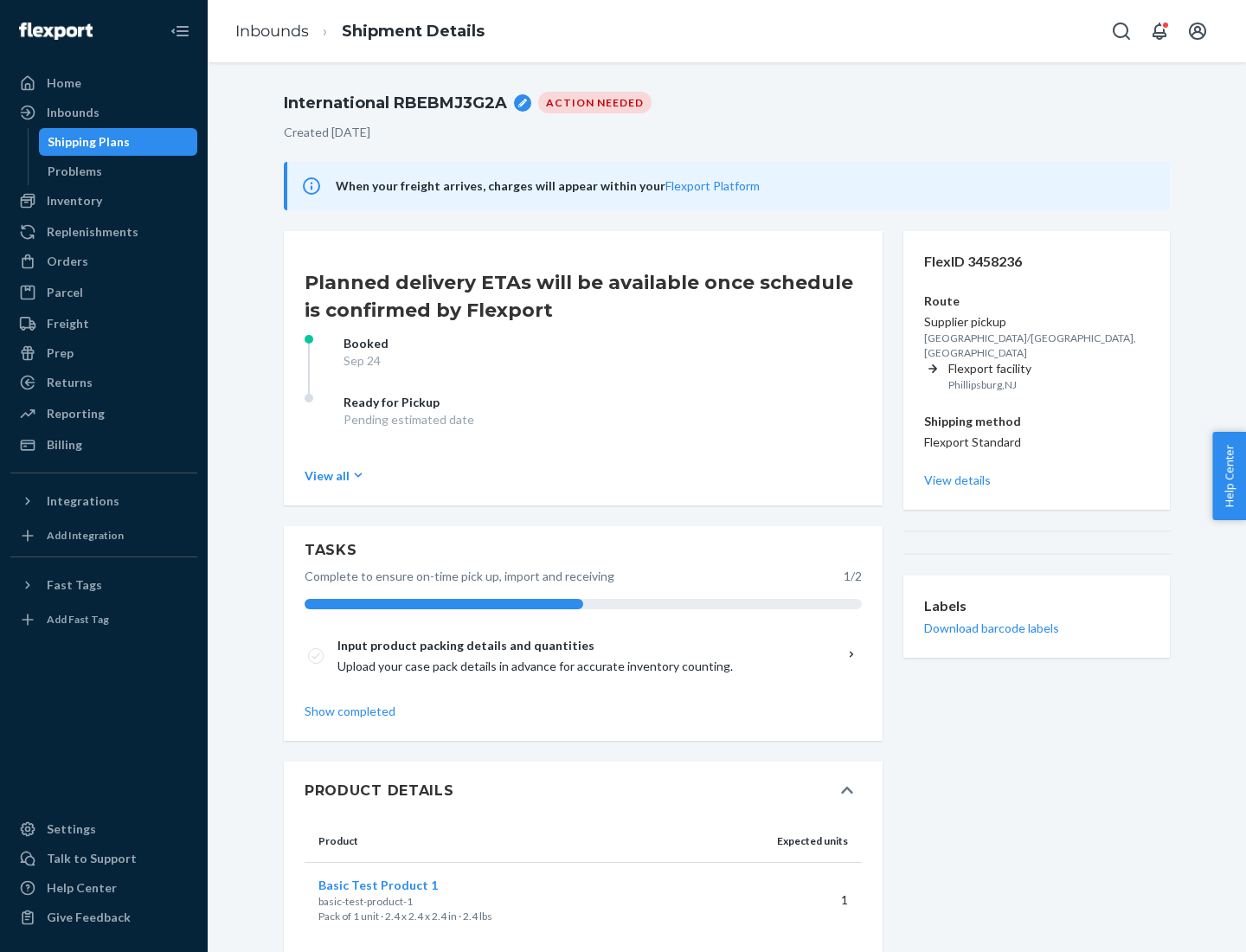
scroll to position [30, 0]
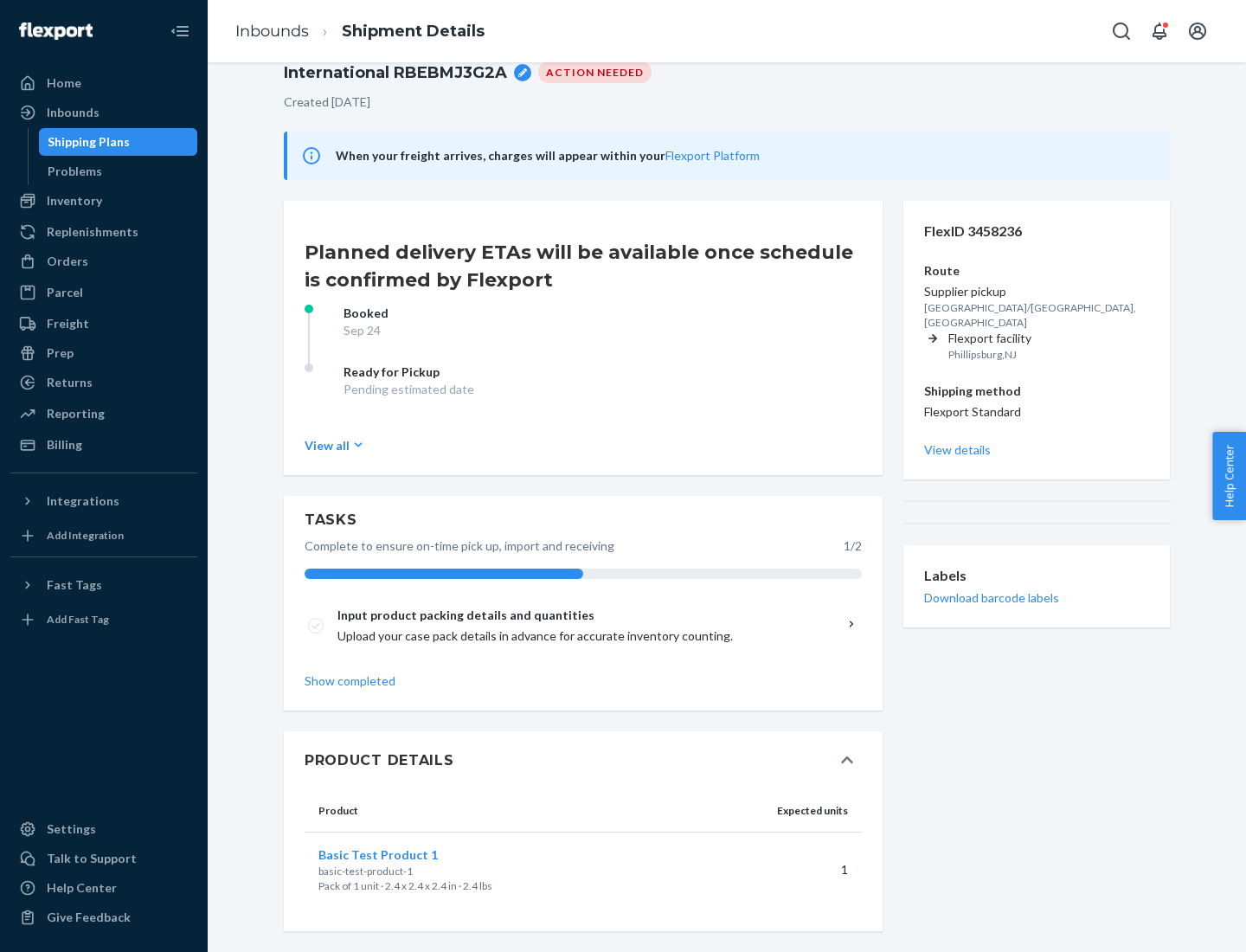
click at [406, 854] on span "Basic Test Product 1" at bounding box center [377, 854] width 119 height 15
